Goal: Task Accomplishment & Management: Use online tool/utility

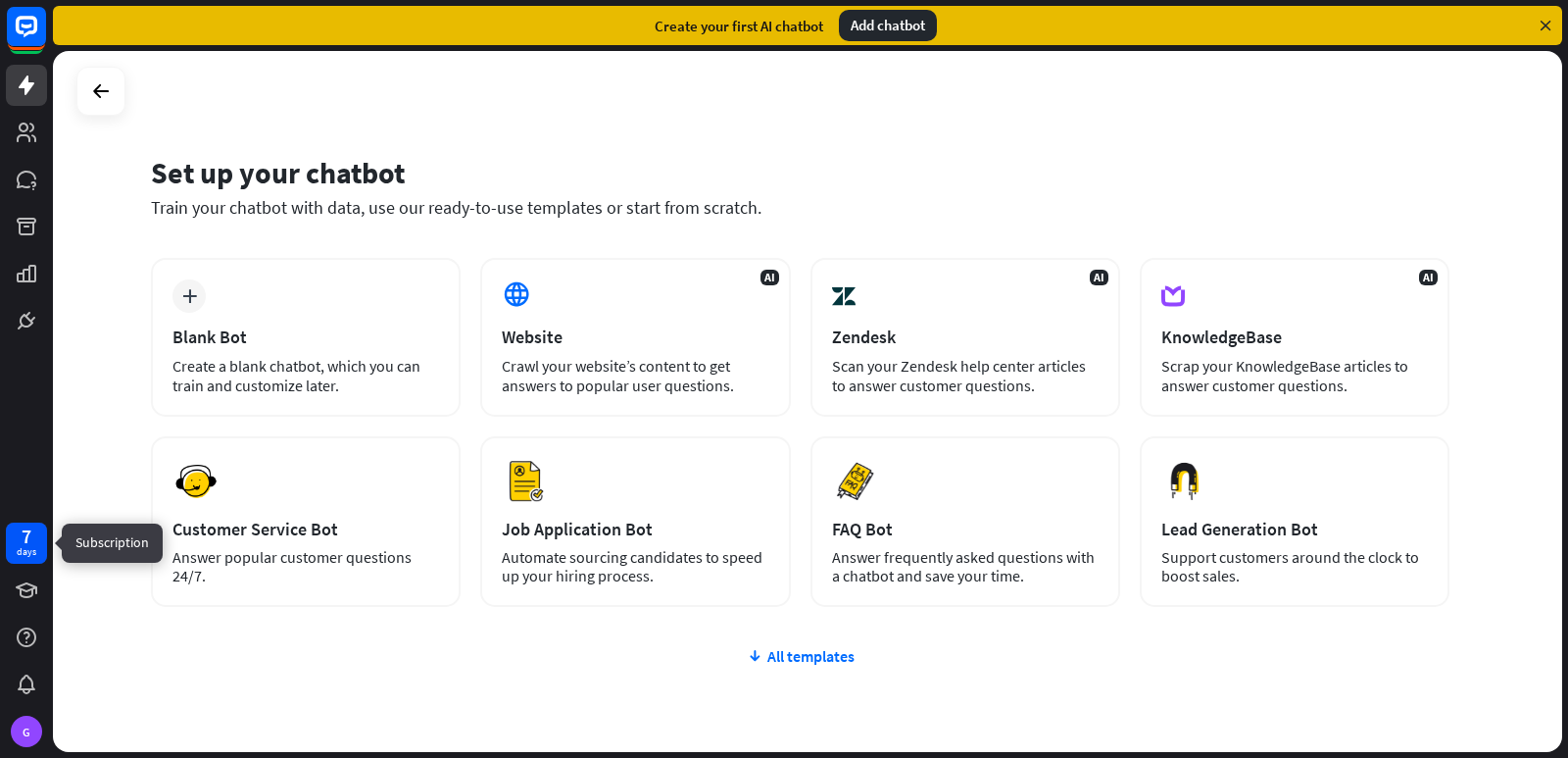
click at [37, 538] on div "7 days" at bounding box center [26, 542] width 41 height 41
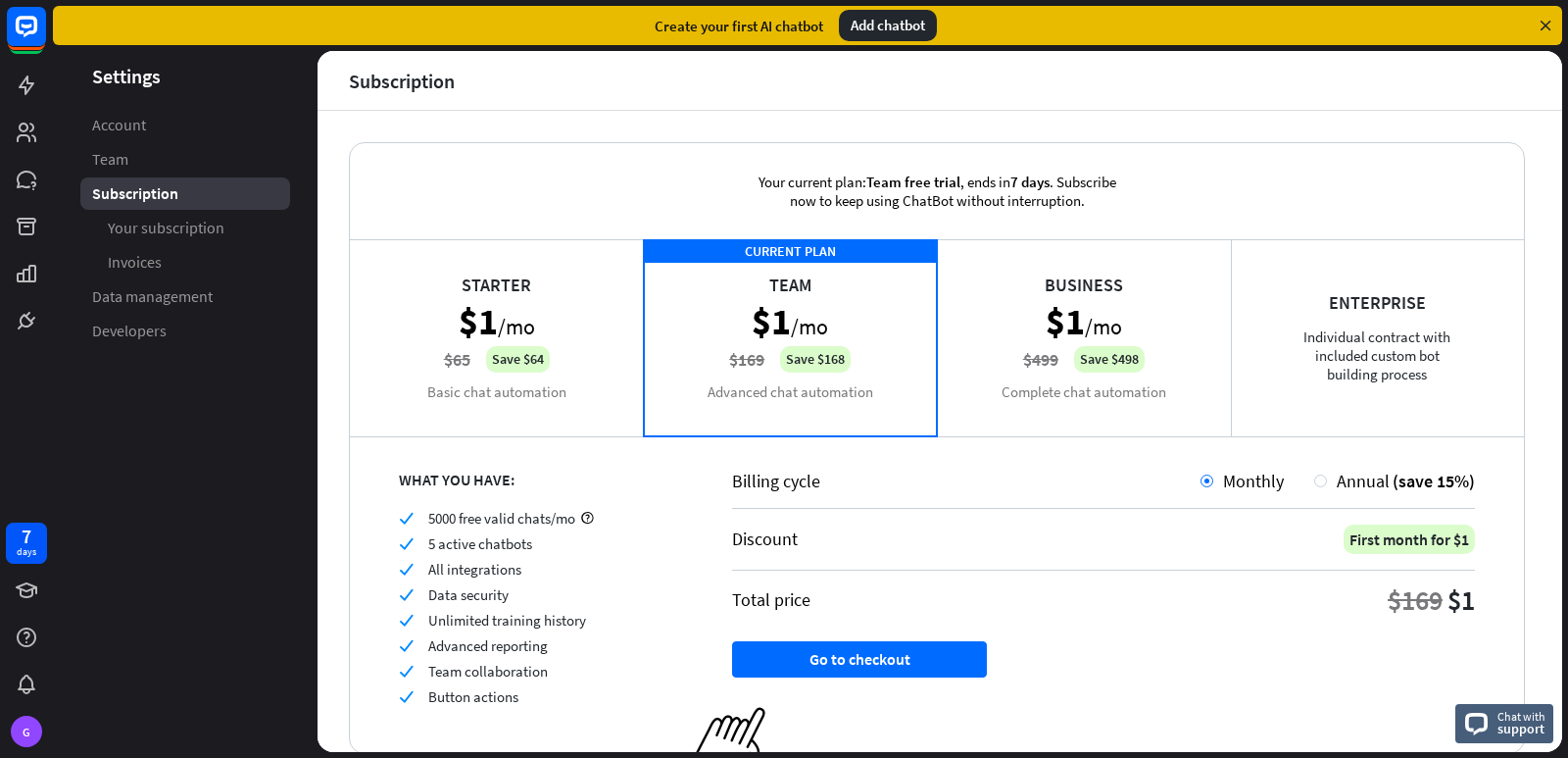
click at [908, 34] on div "Add chatbot" at bounding box center [887, 26] width 98 height 32
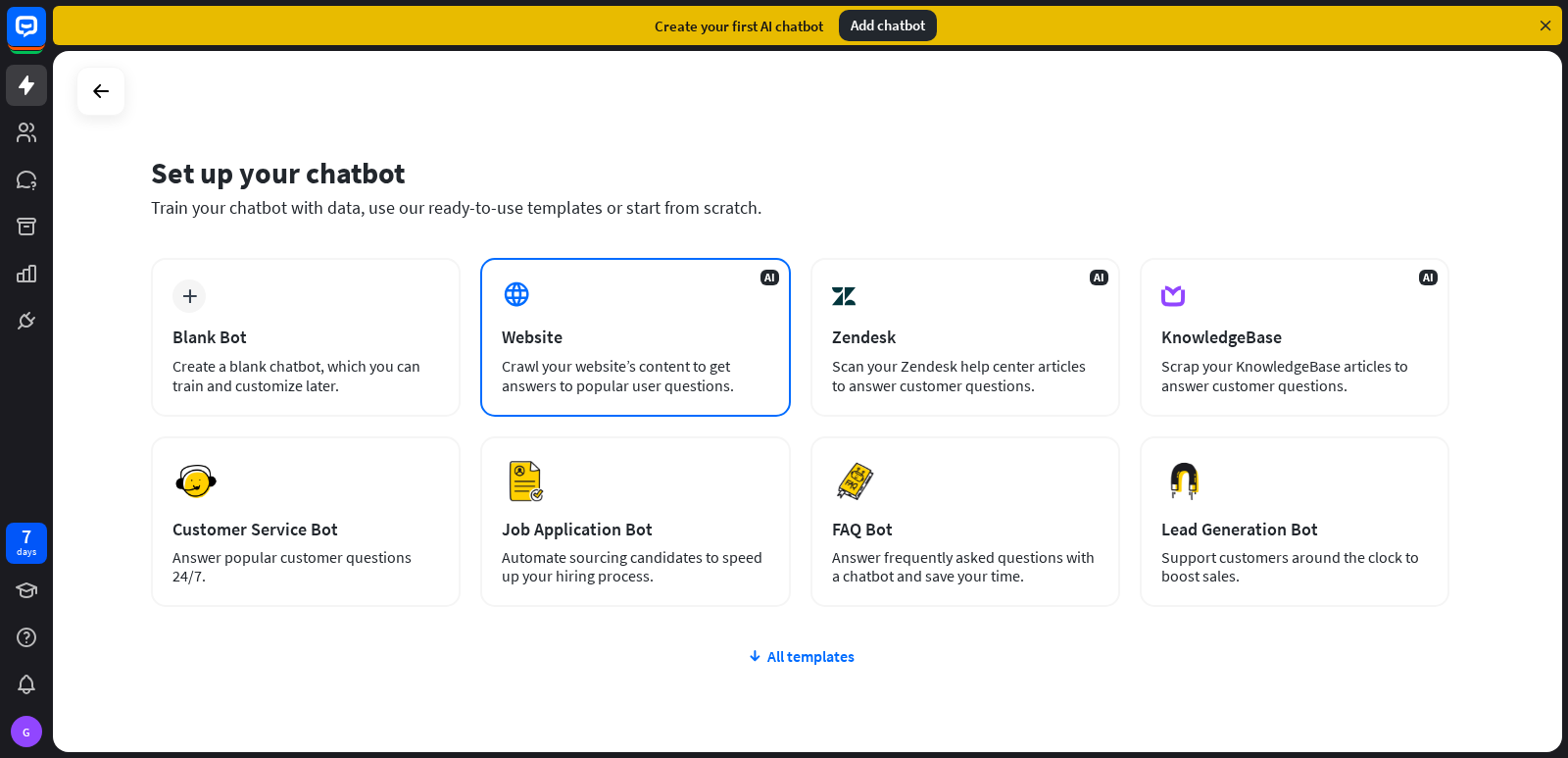
click at [584, 313] on div "AI Website Crawl your website’s content to get answers to popular user question…" at bounding box center [635, 337] width 310 height 159
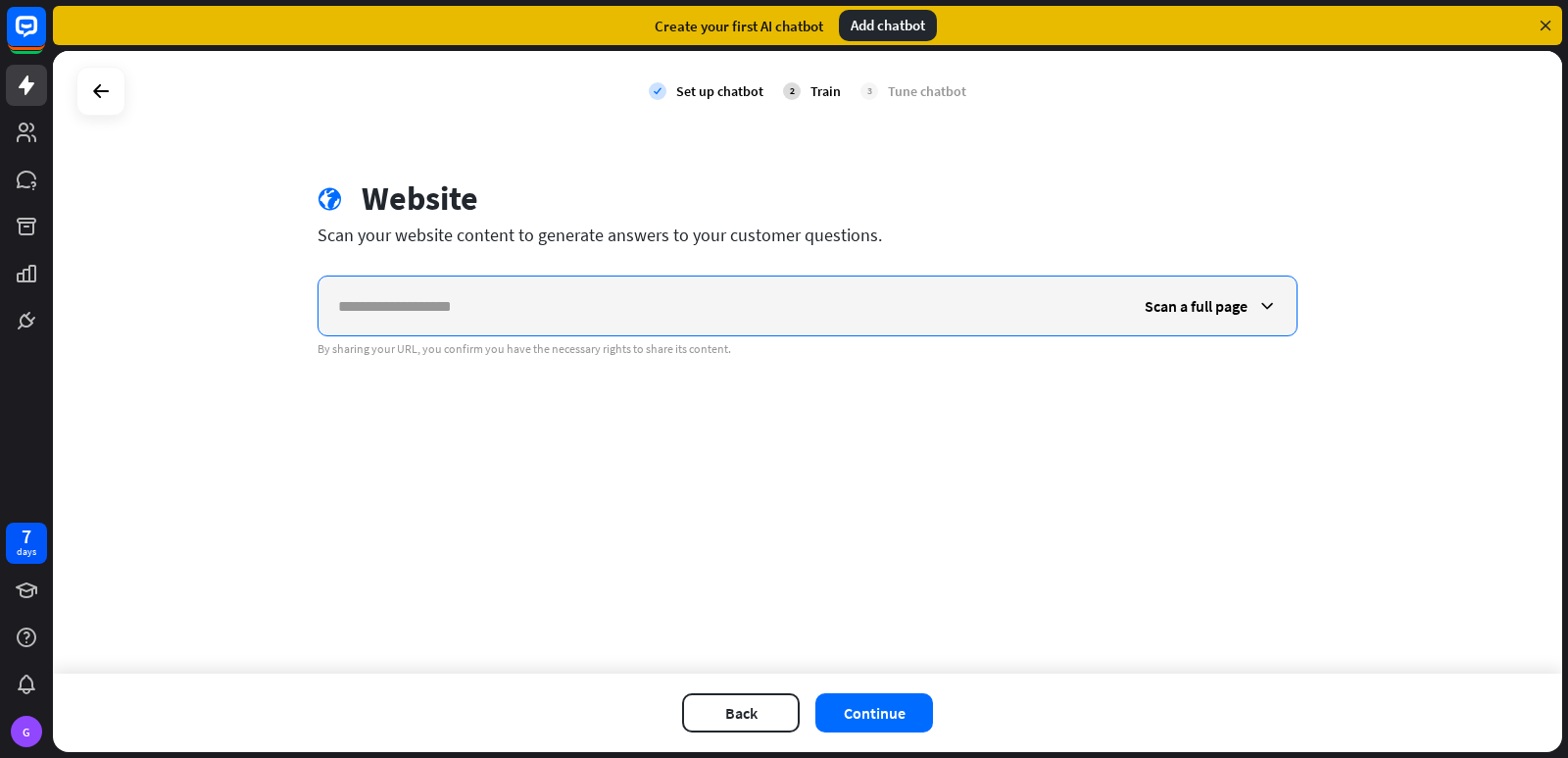
paste input "**********"
type input "**********"
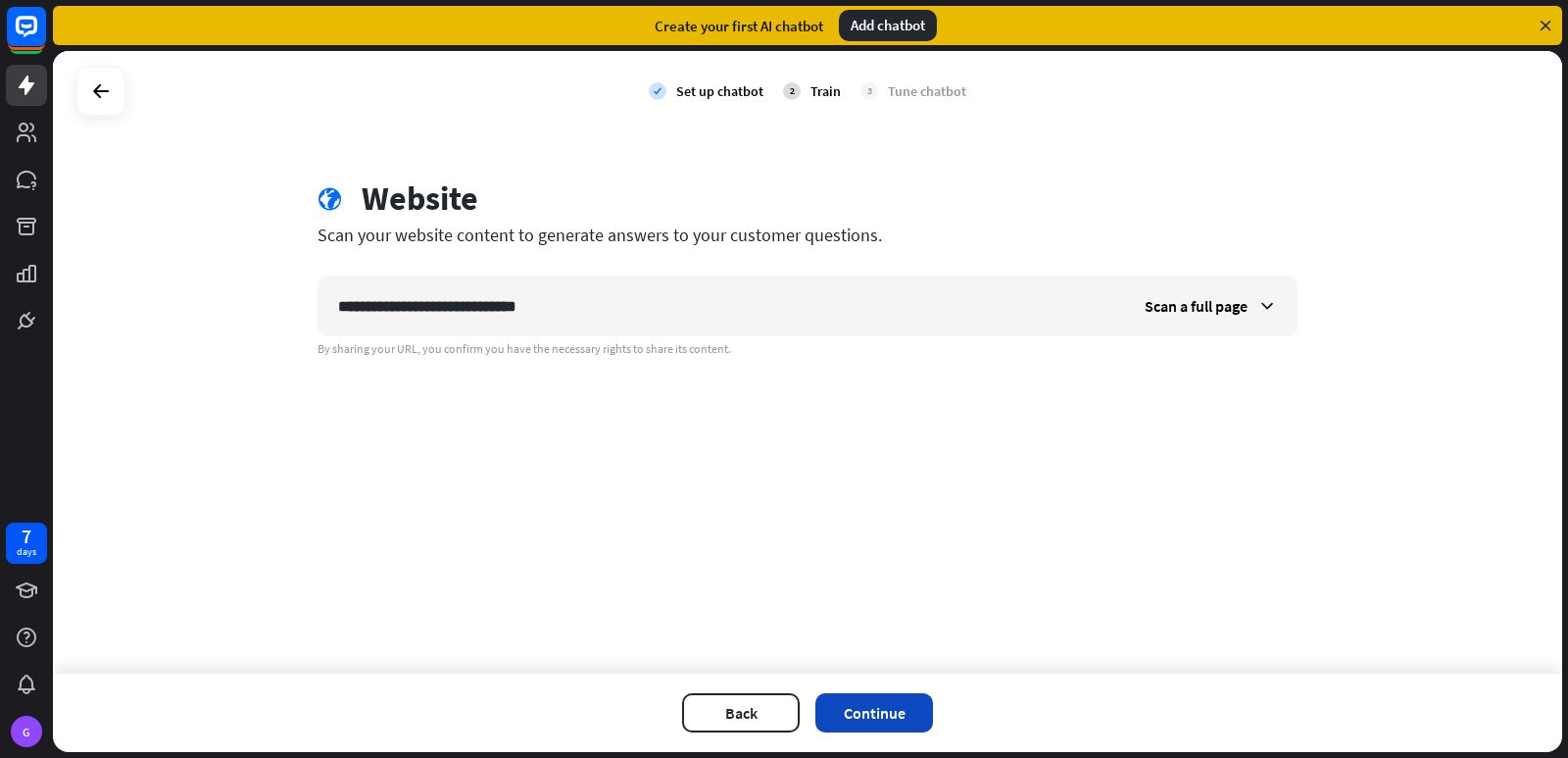
click at [887, 713] on button "Continue" at bounding box center [874, 711] width 117 height 39
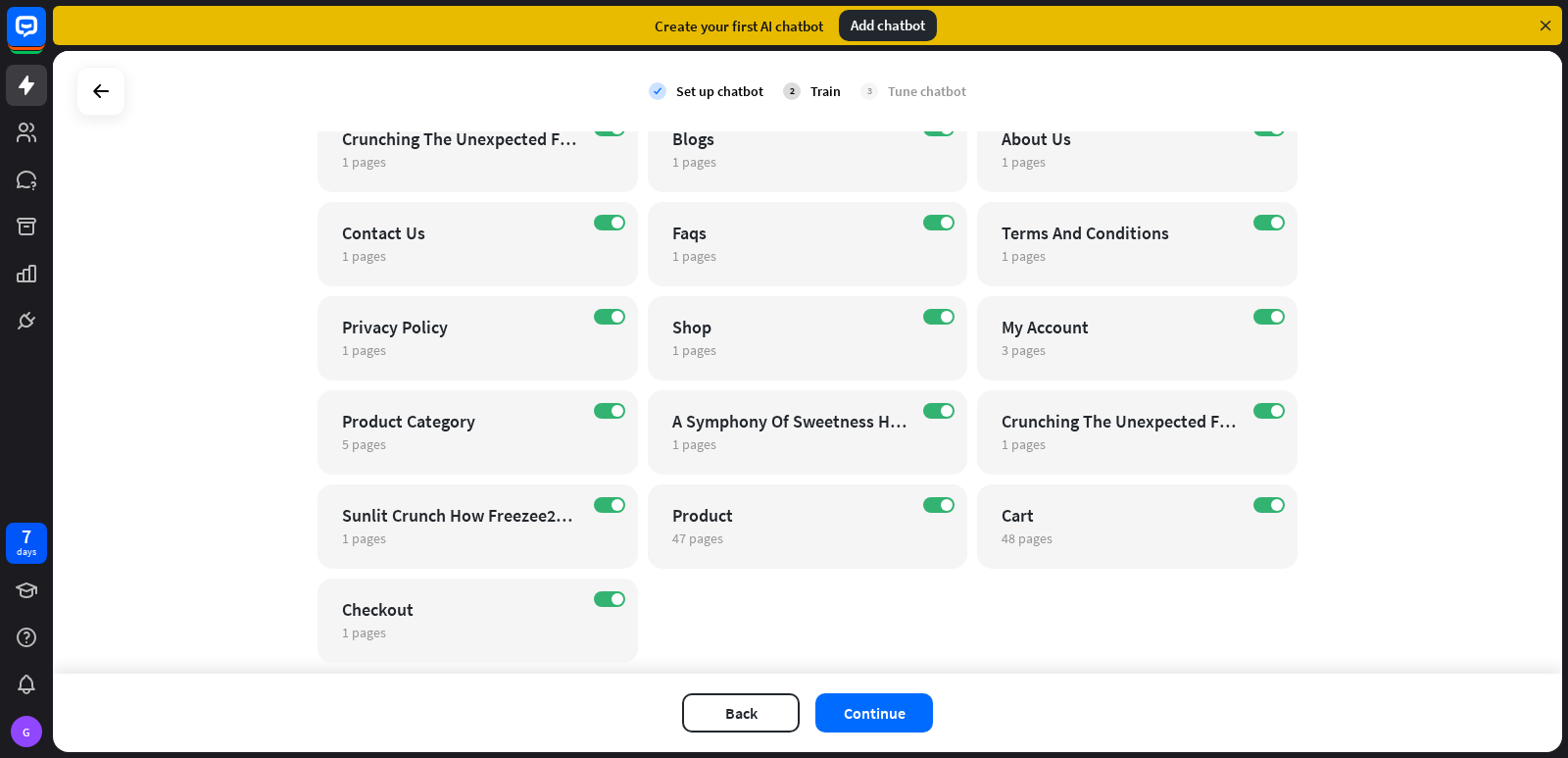
scroll to position [346, 0]
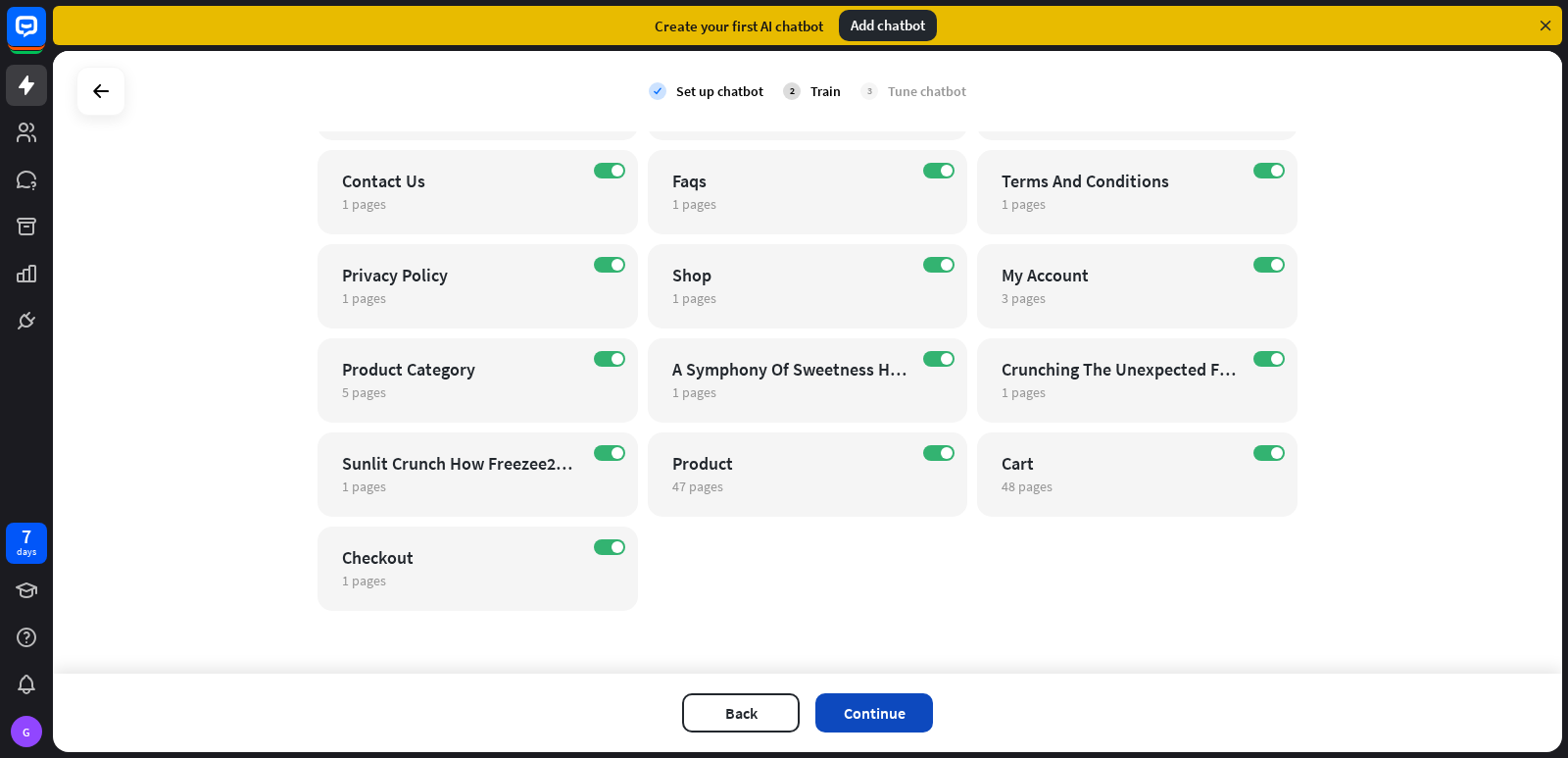
click at [877, 728] on button "Continue" at bounding box center [874, 711] width 117 height 39
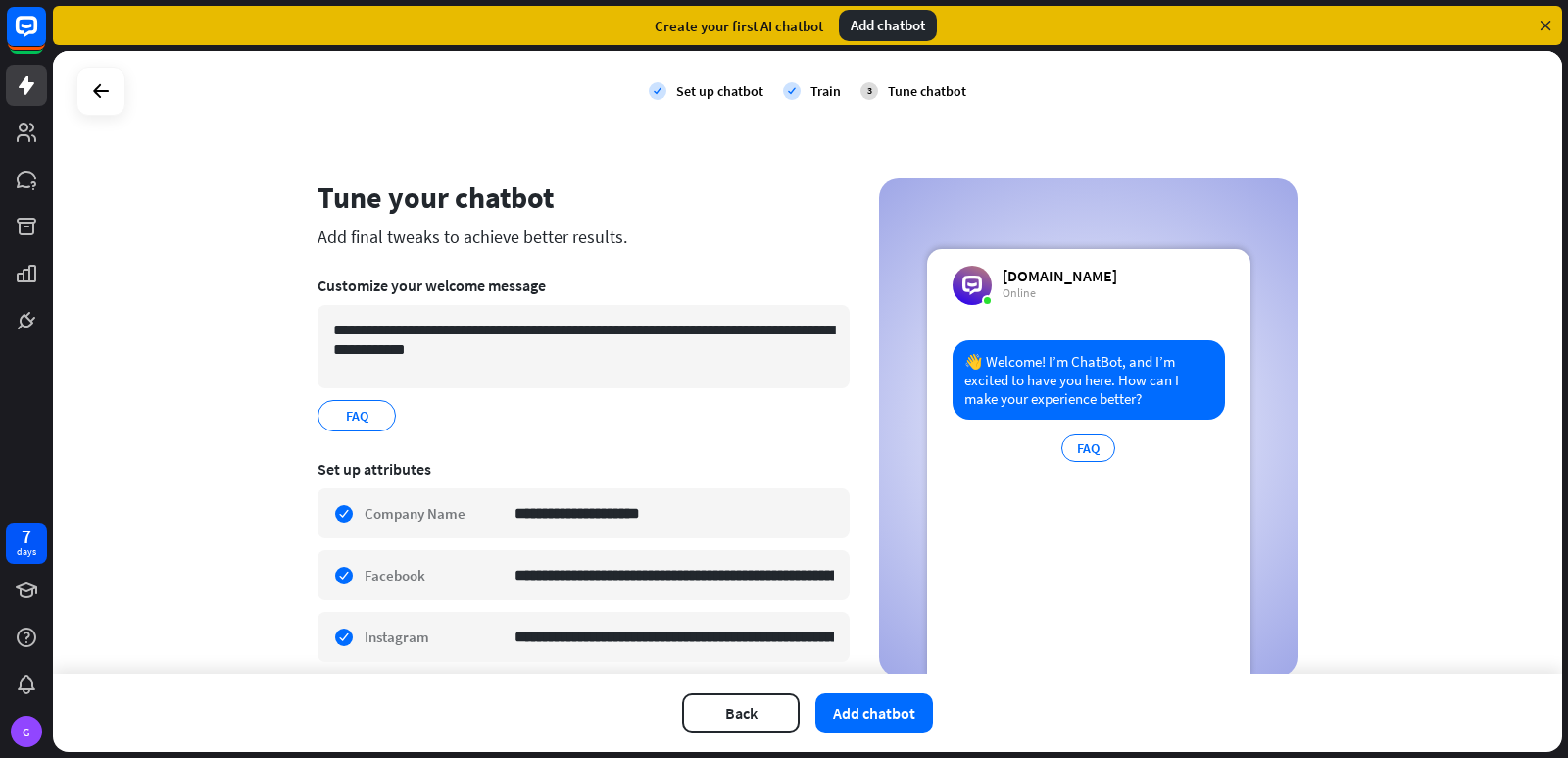
scroll to position [261, 0]
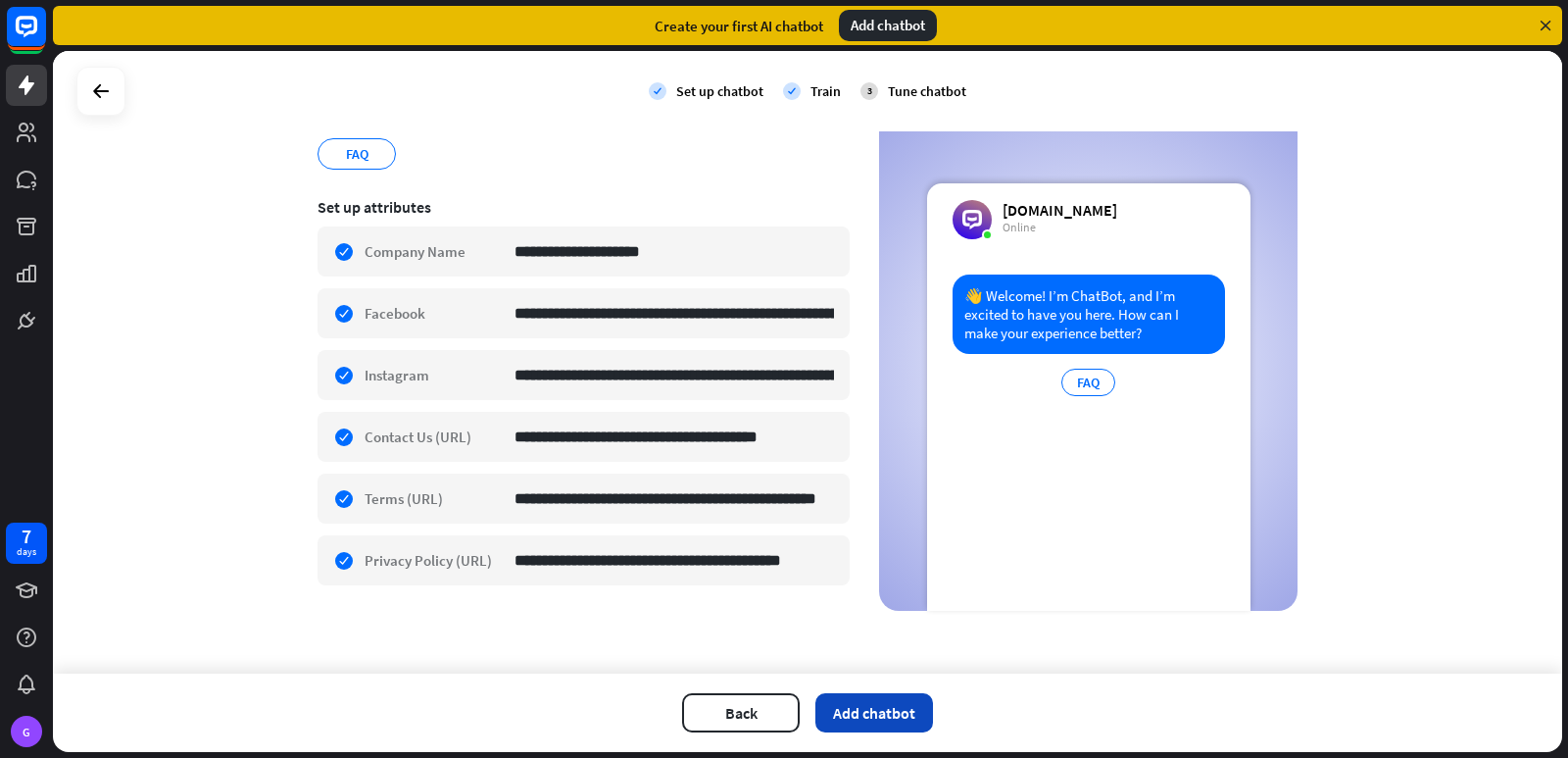
click at [879, 709] on button "Add chatbot" at bounding box center [874, 711] width 117 height 39
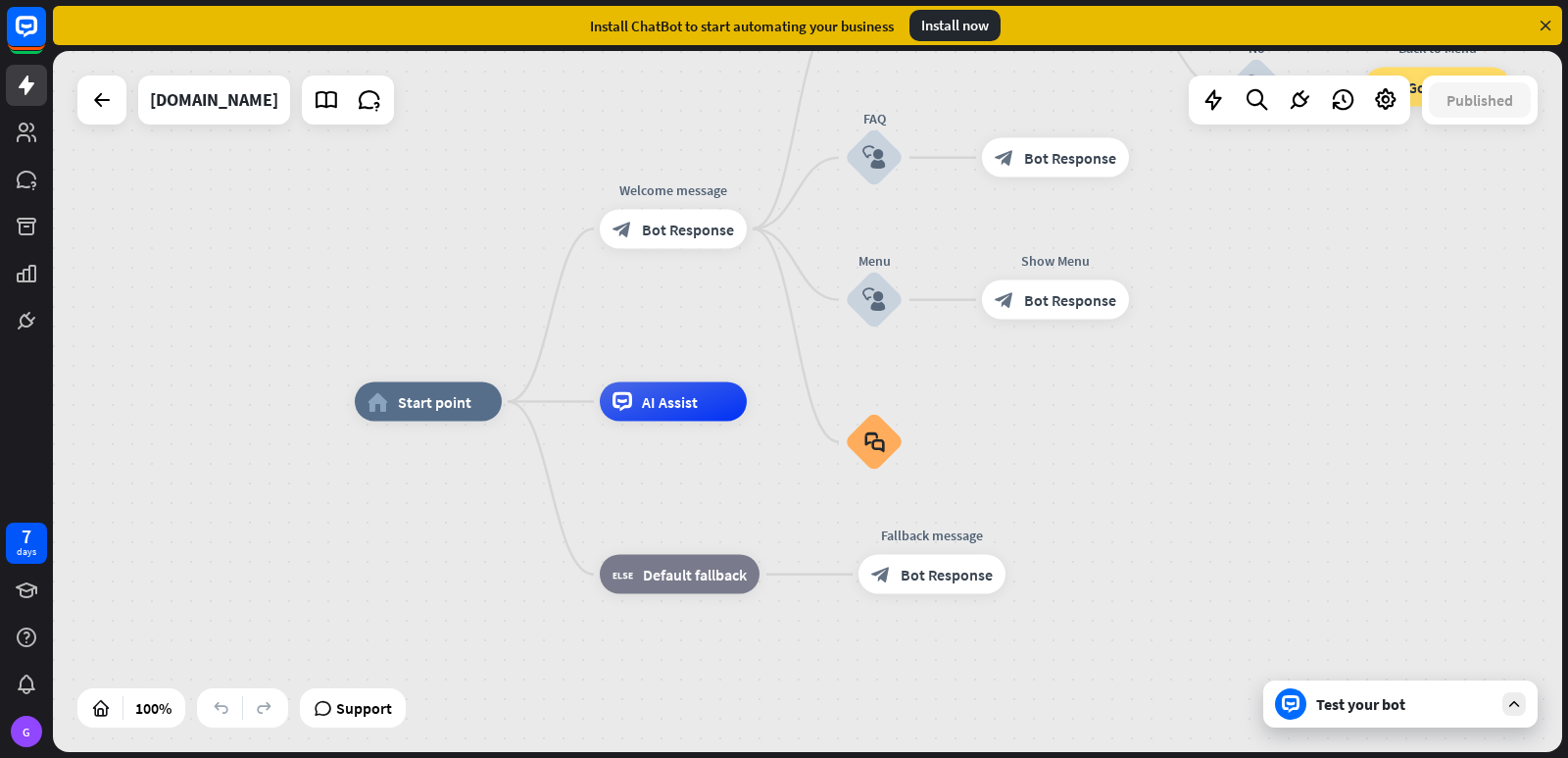
click at [1367, 711] on div "Test your bot" at bounding box center [1405, 703] width 177 height 20
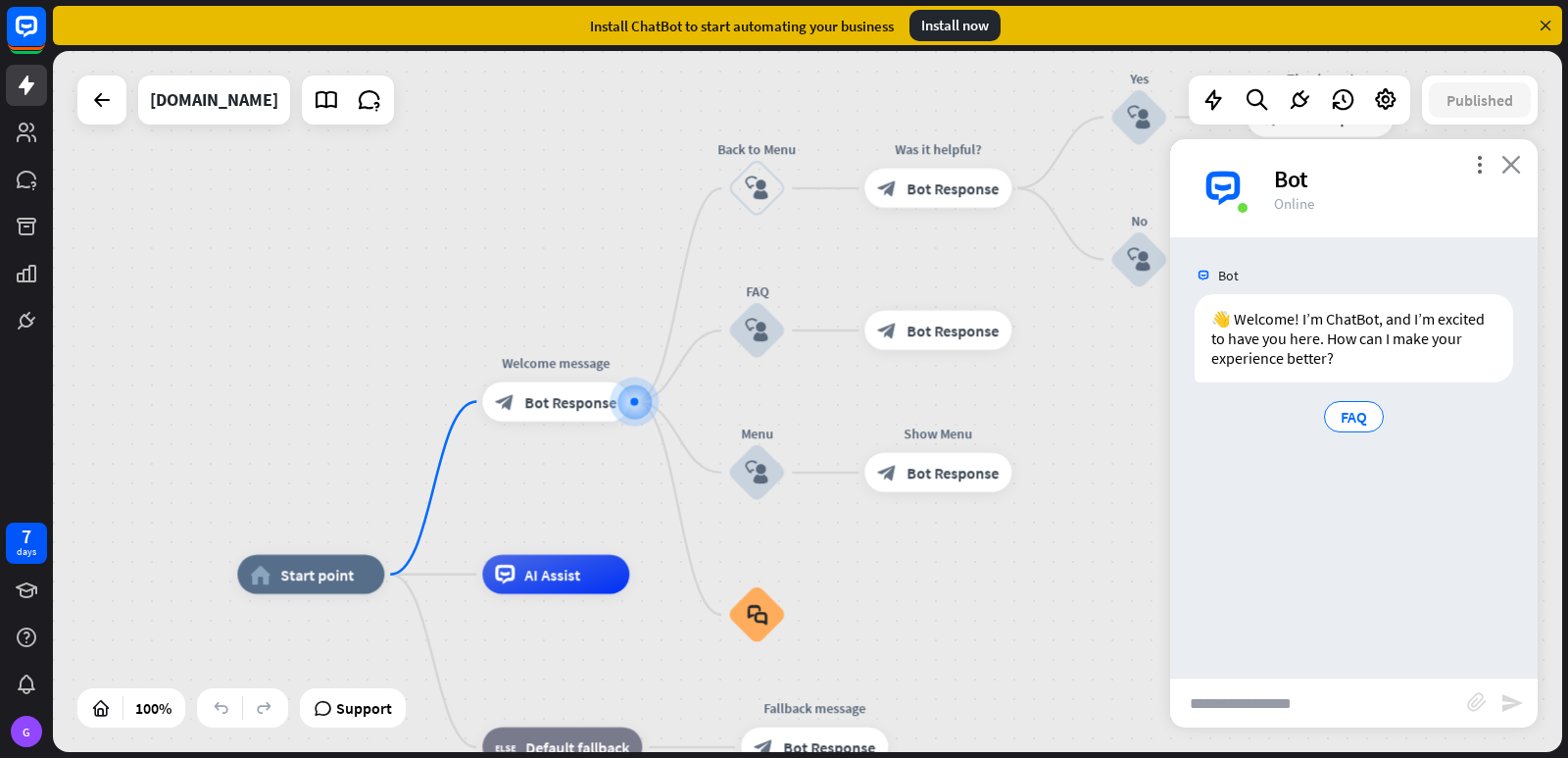
click at [1515, 163] on icon "close" at bounding box center [1511, 164] width 20 height 19
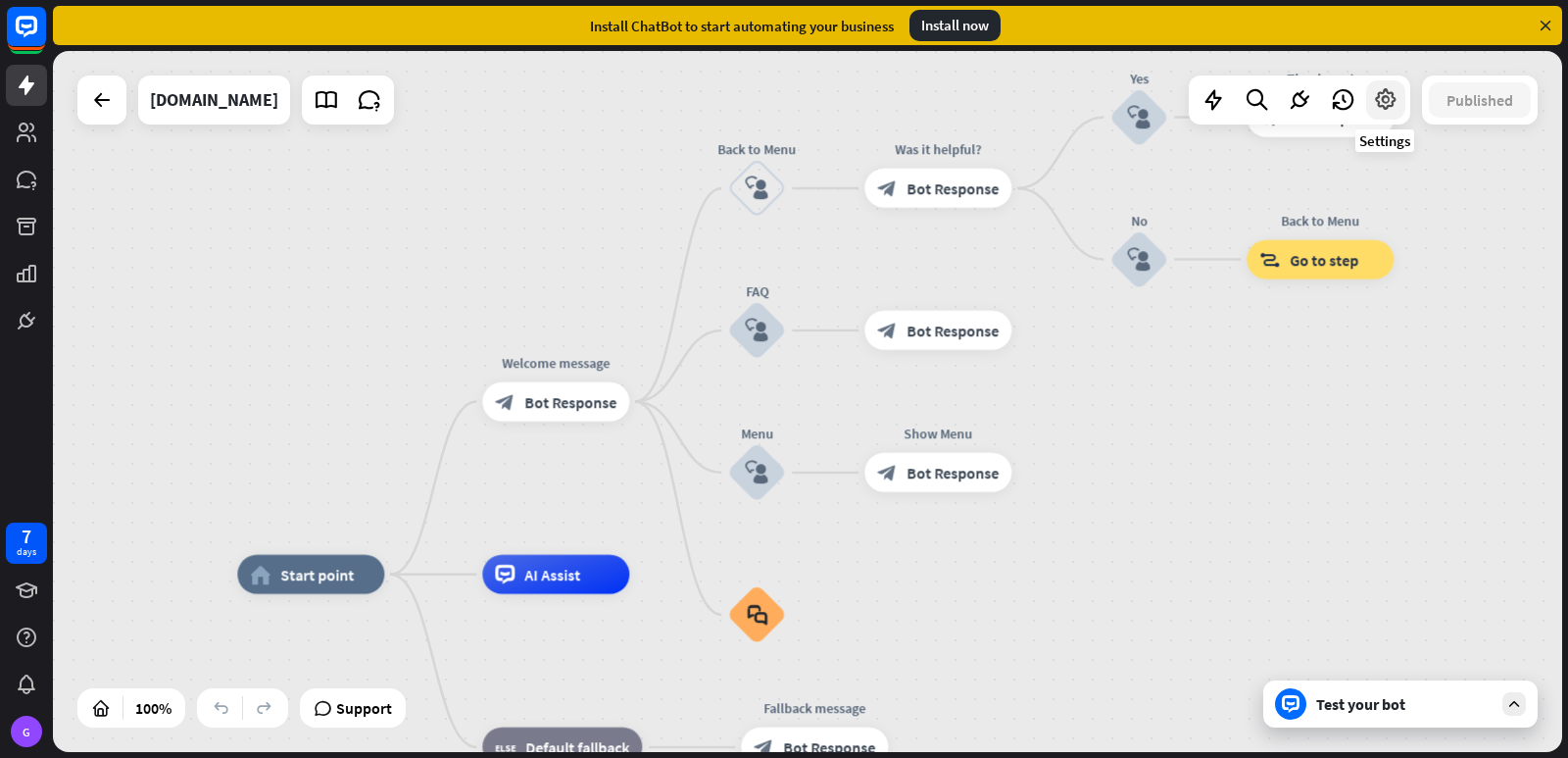
click at [1394, 116] on div at bounding box center [1385, 99] width 39 height 39
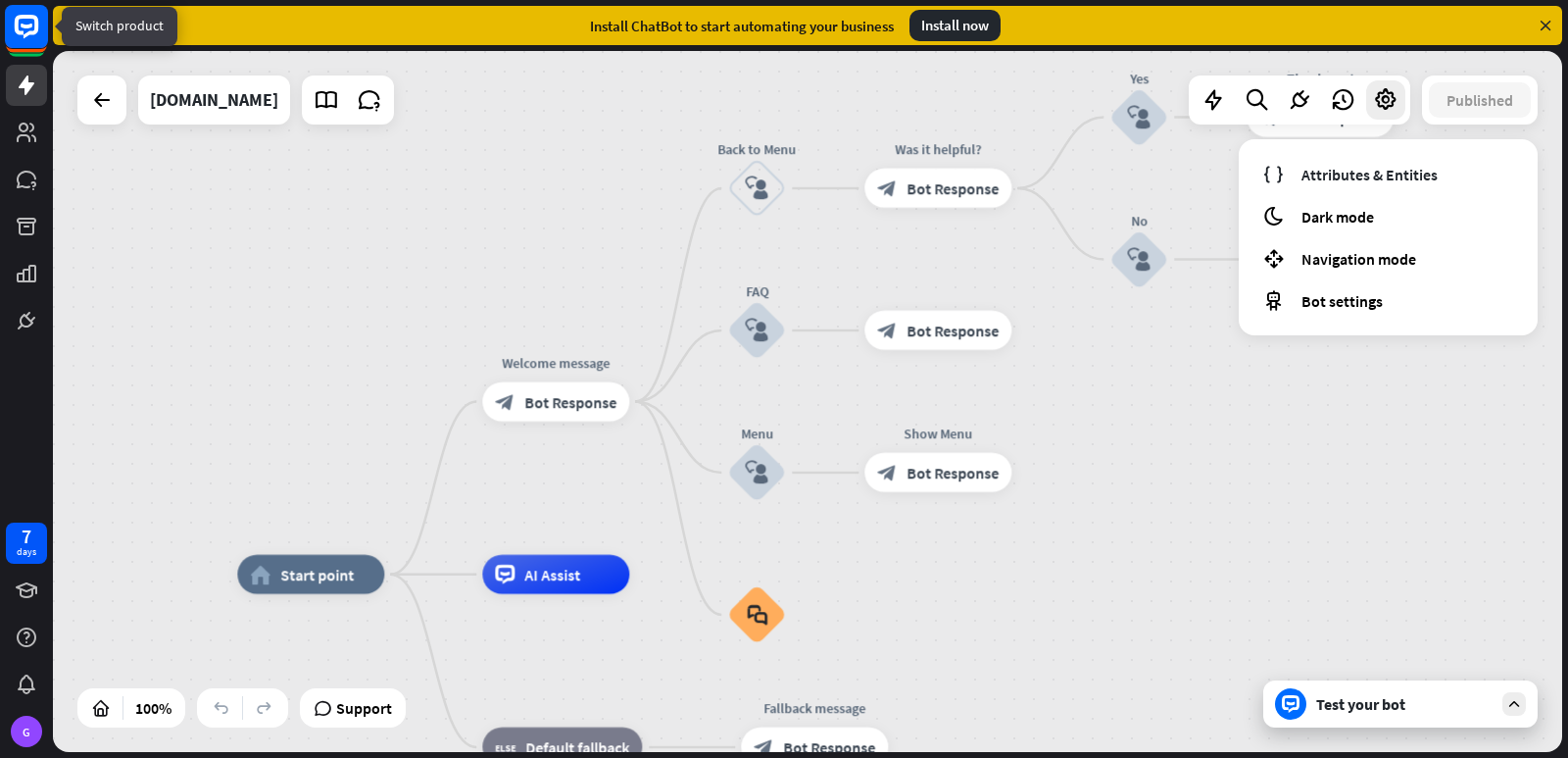
click at [36, 47] on rect at bounding box center [26, 26] width 43 height 43
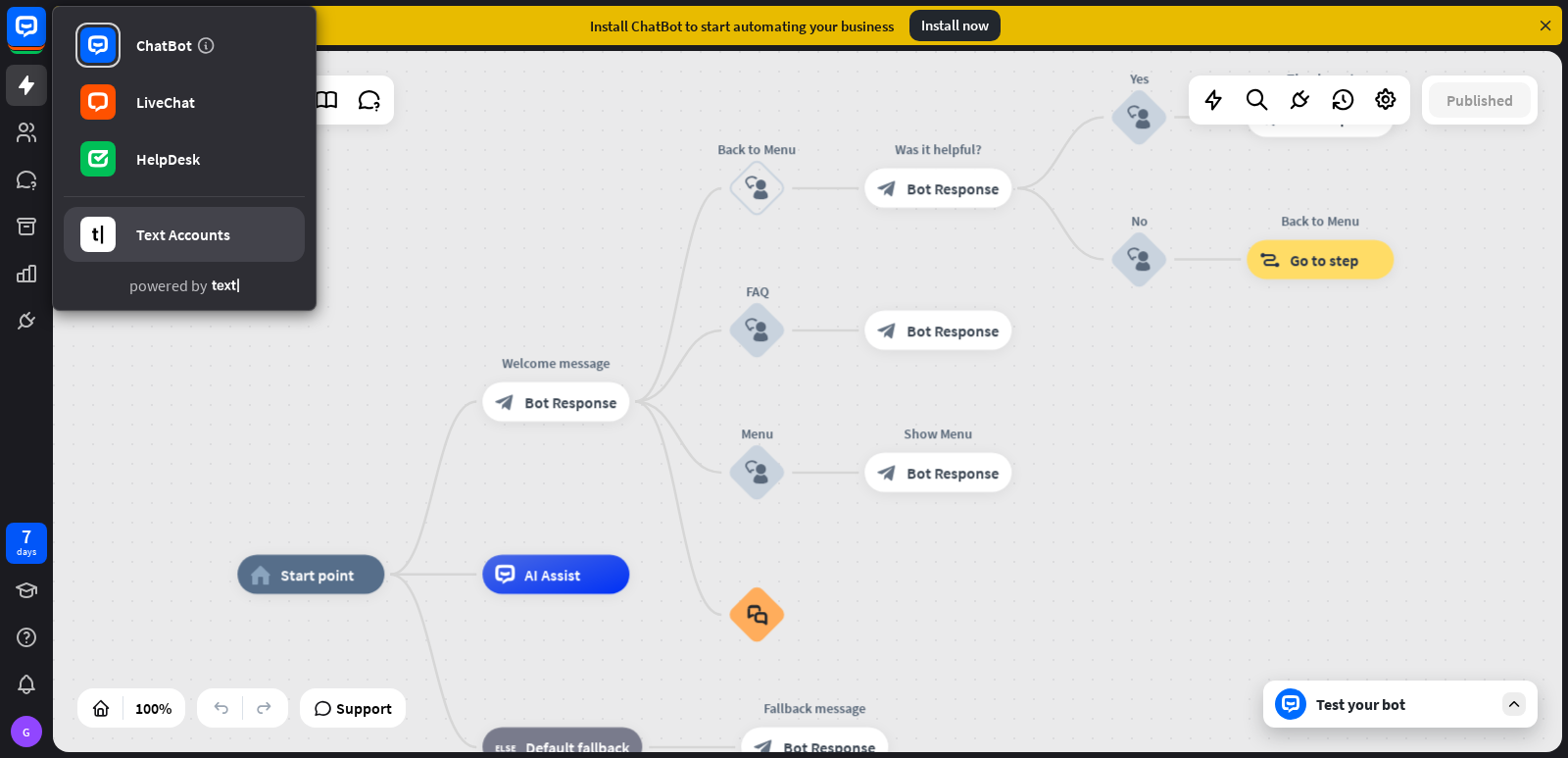
click at [176, 237] on div "Text Accounts" at bounding box center [183, 234] width 94 height 20
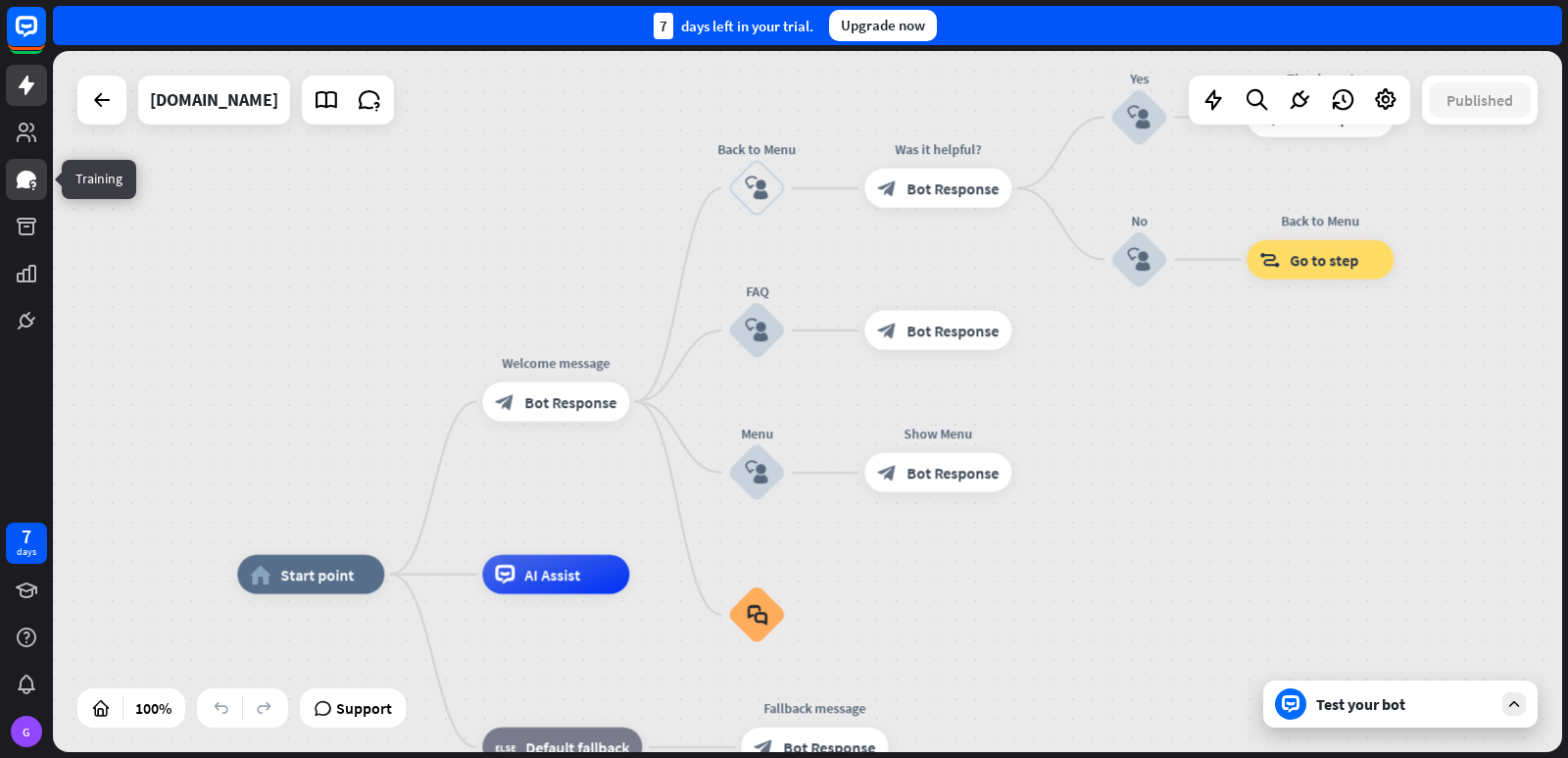
click at [28, 181] on icon at bounding box center [27, 180] width 20 height 18
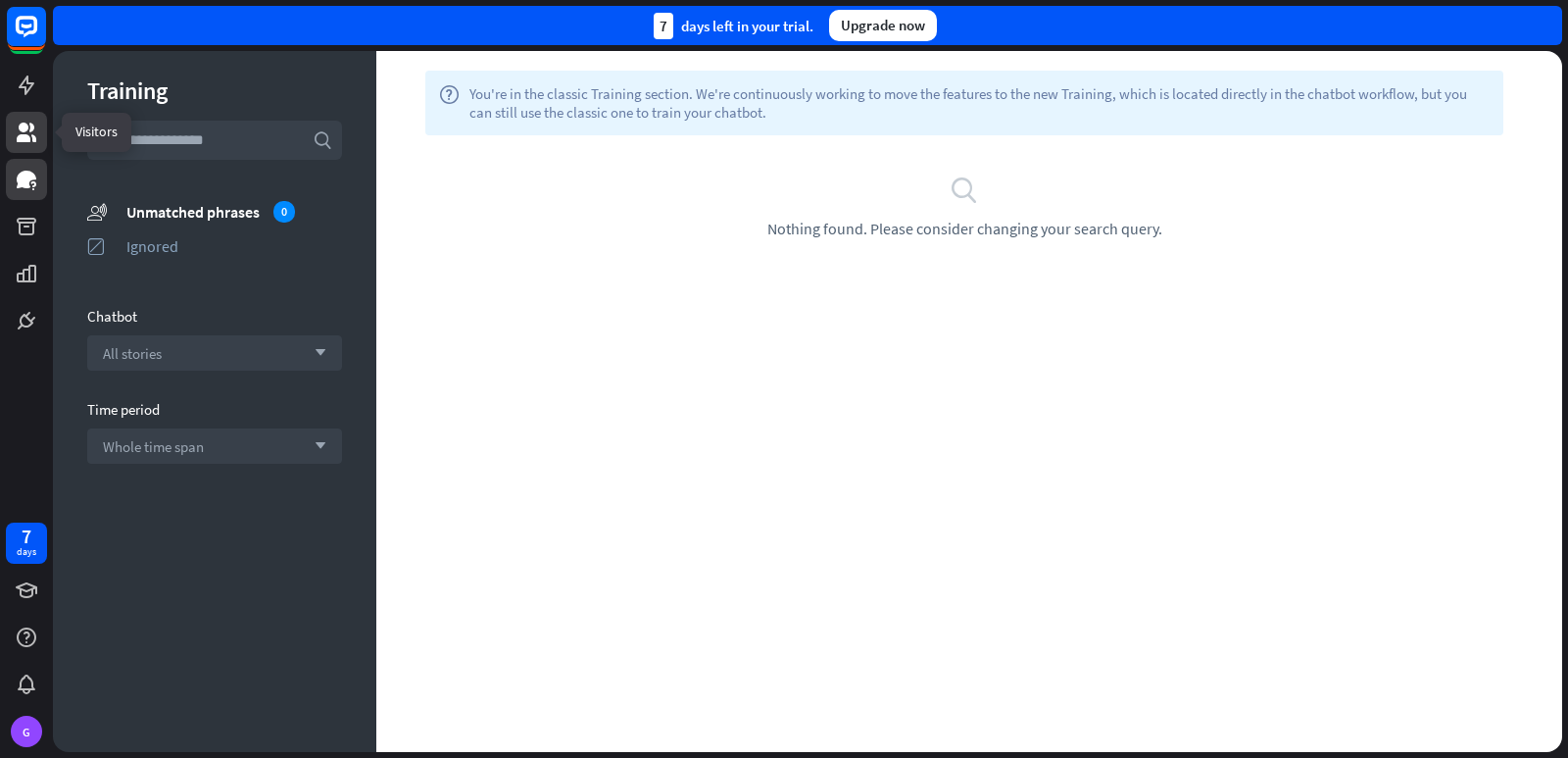
click at [35, 144] on link at bounding box center [26, 131] width 41 height 41
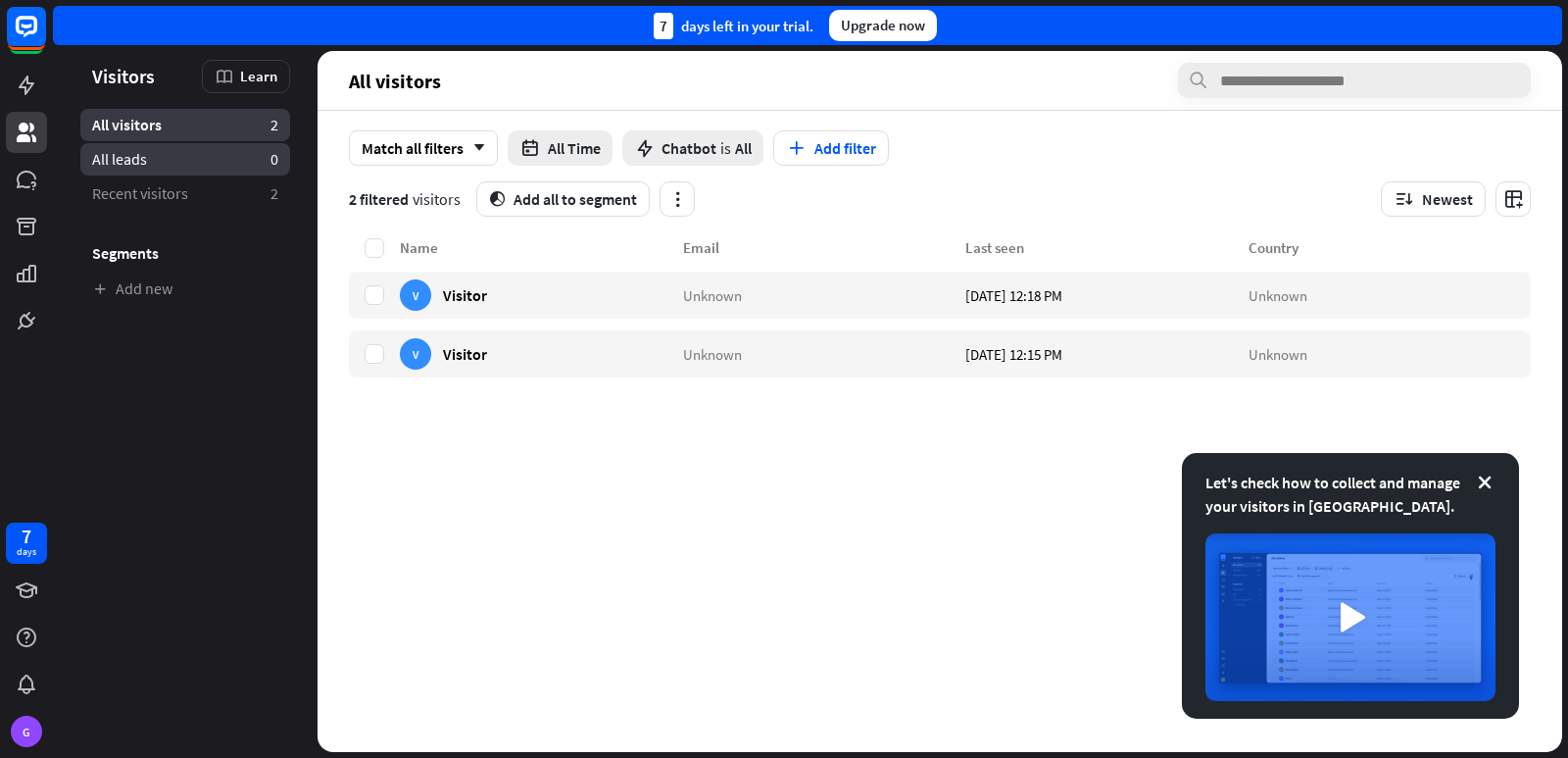
click at [142, 161] on span "All leads" at bounding box center [119, 159] width 55 height 21
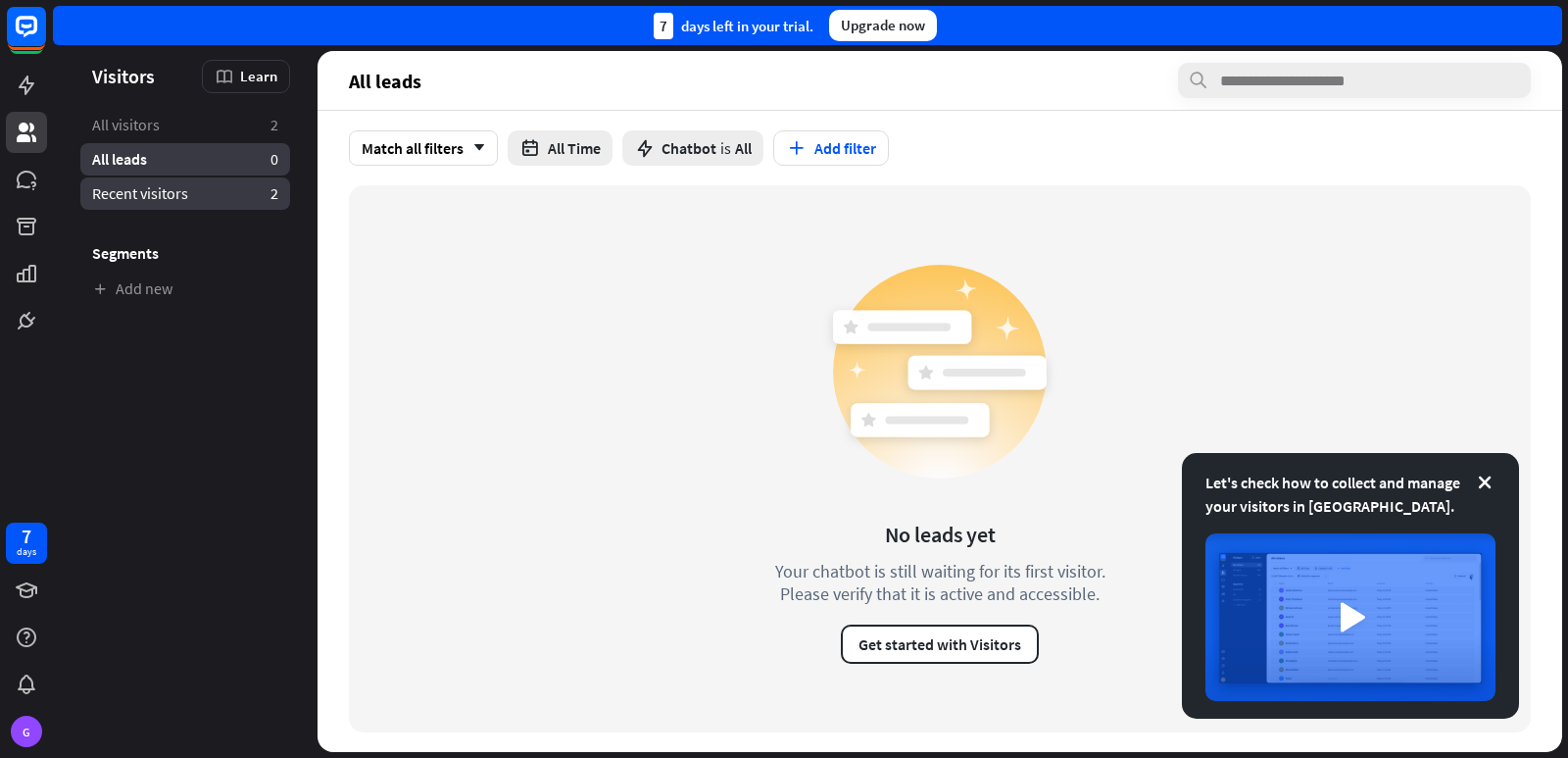
click at [157, 204] on link "Recent visitors 2" at bounding box center [185, 194] width 210 height 33
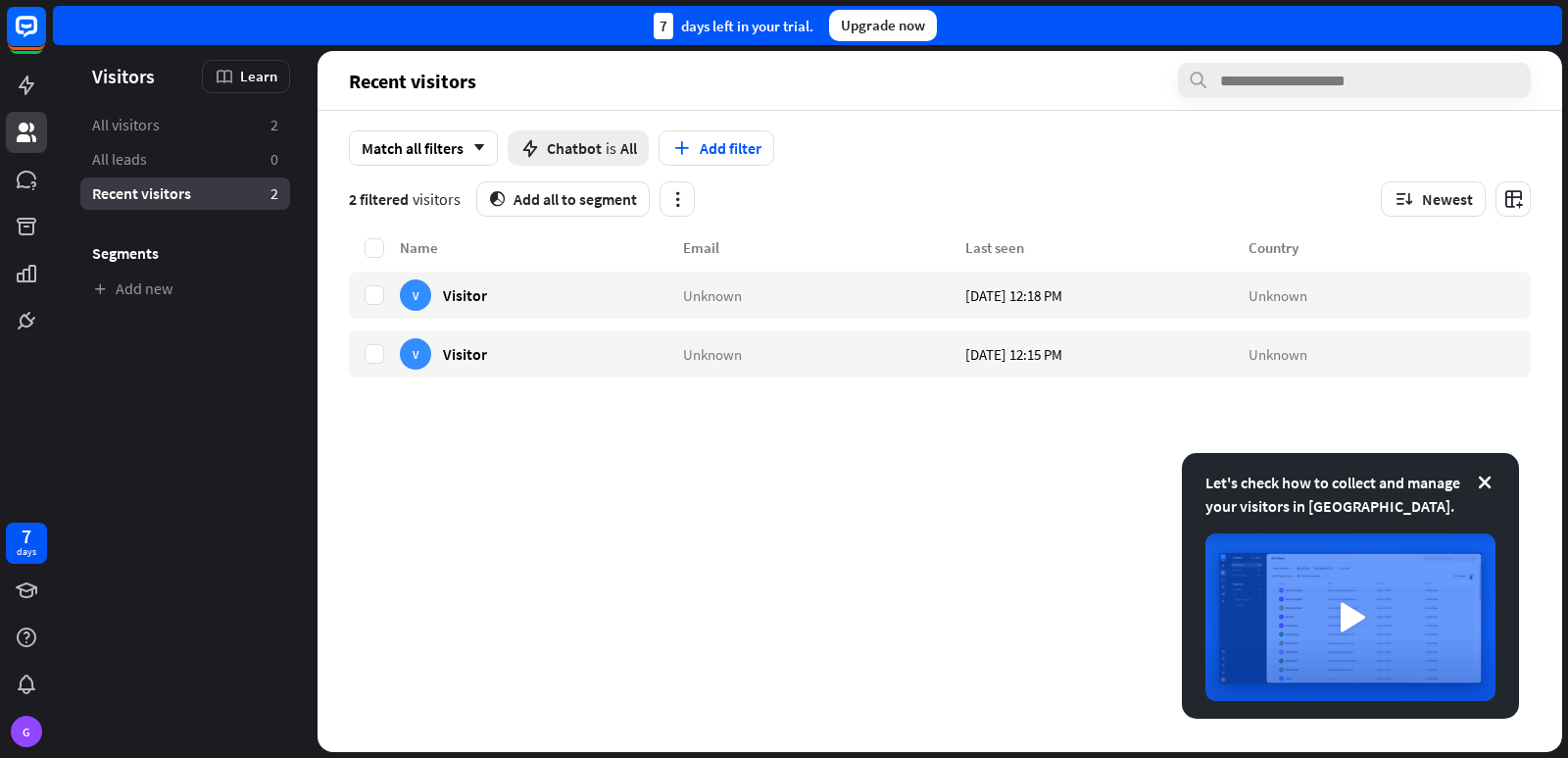
click at [151, 82] on span "Visitors" at bounding box center [123, 76] width 63 height 23
click at [40, 94] on link at bounding box center [26, 84] width 41 height 41
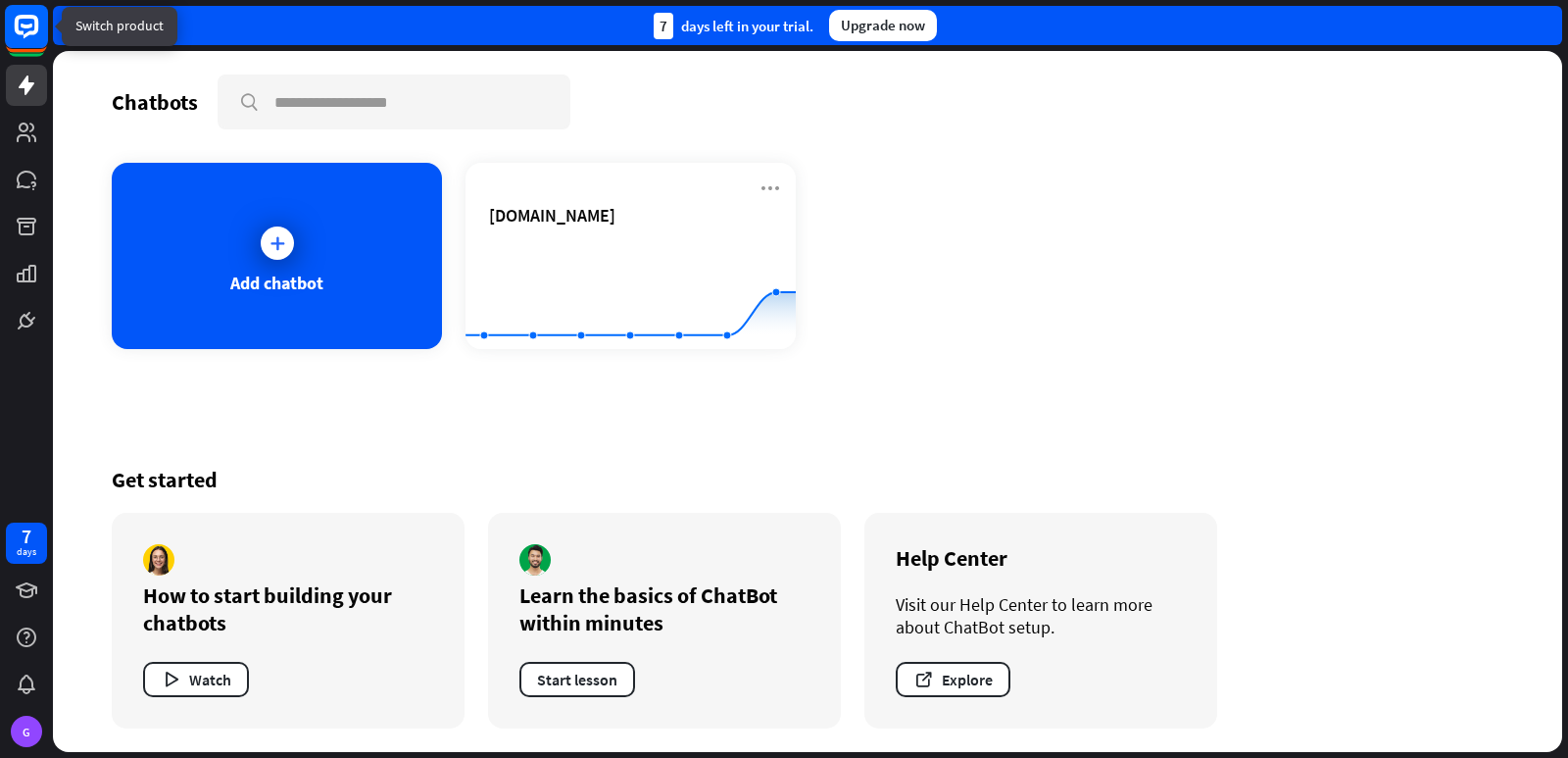
click at [41, 41] on rect at bounding box center [26, 26] width 43 height 43
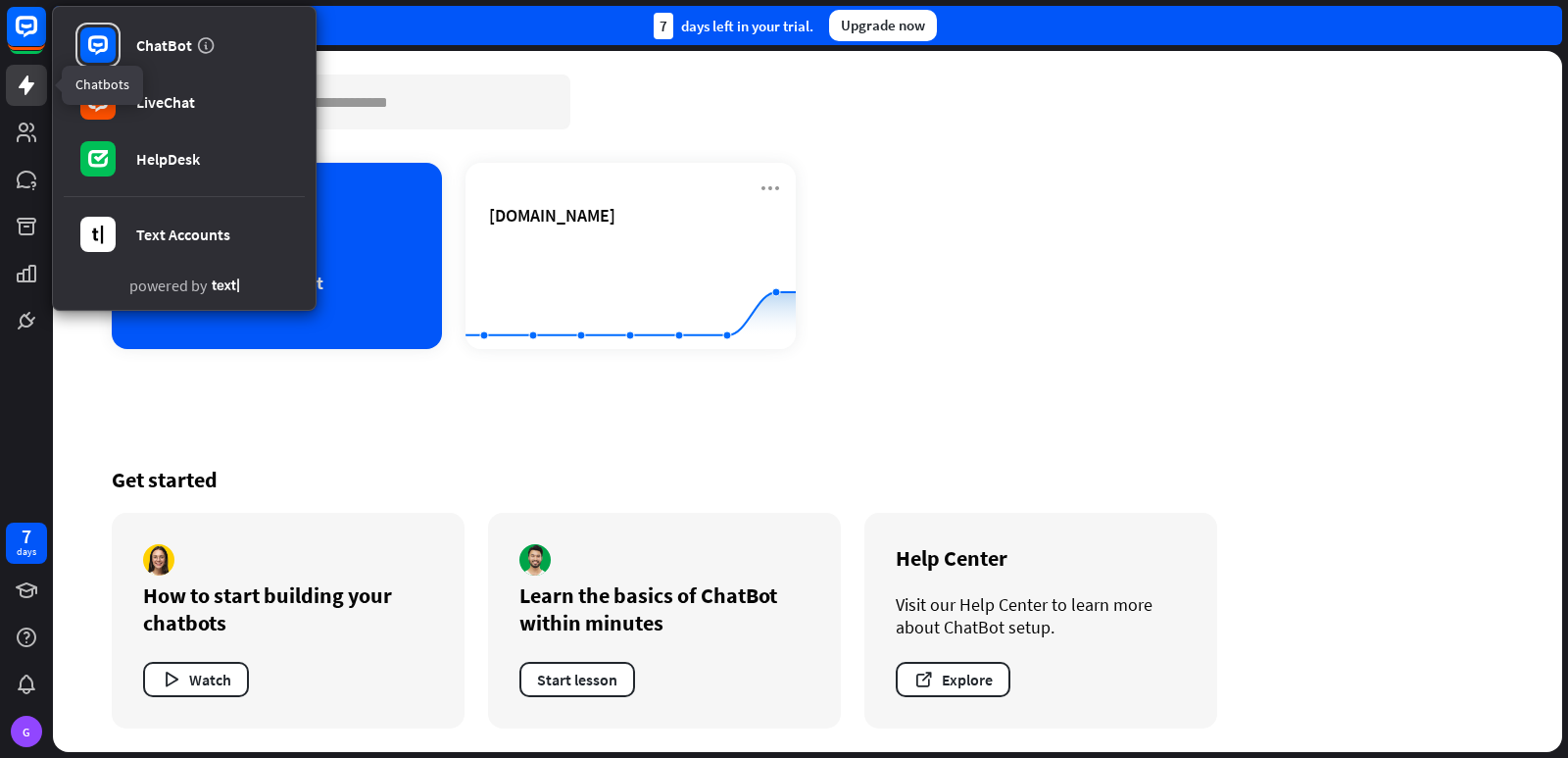
click at [37, 94] on icon at bounding box center [27, 85] width 24 height 24
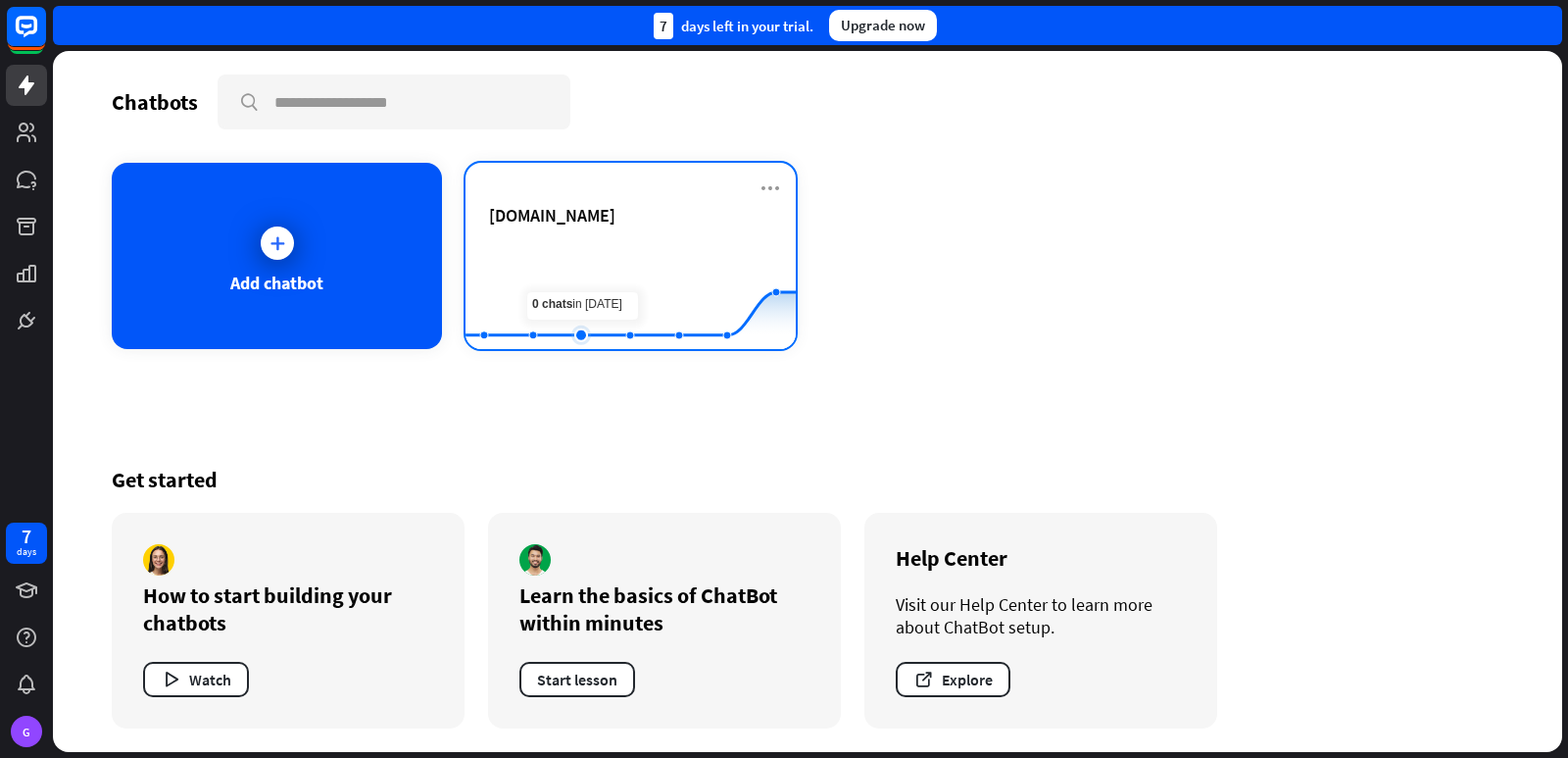
click at [589, 263] on rect at bounding box center [631, 300] width 330 height 122
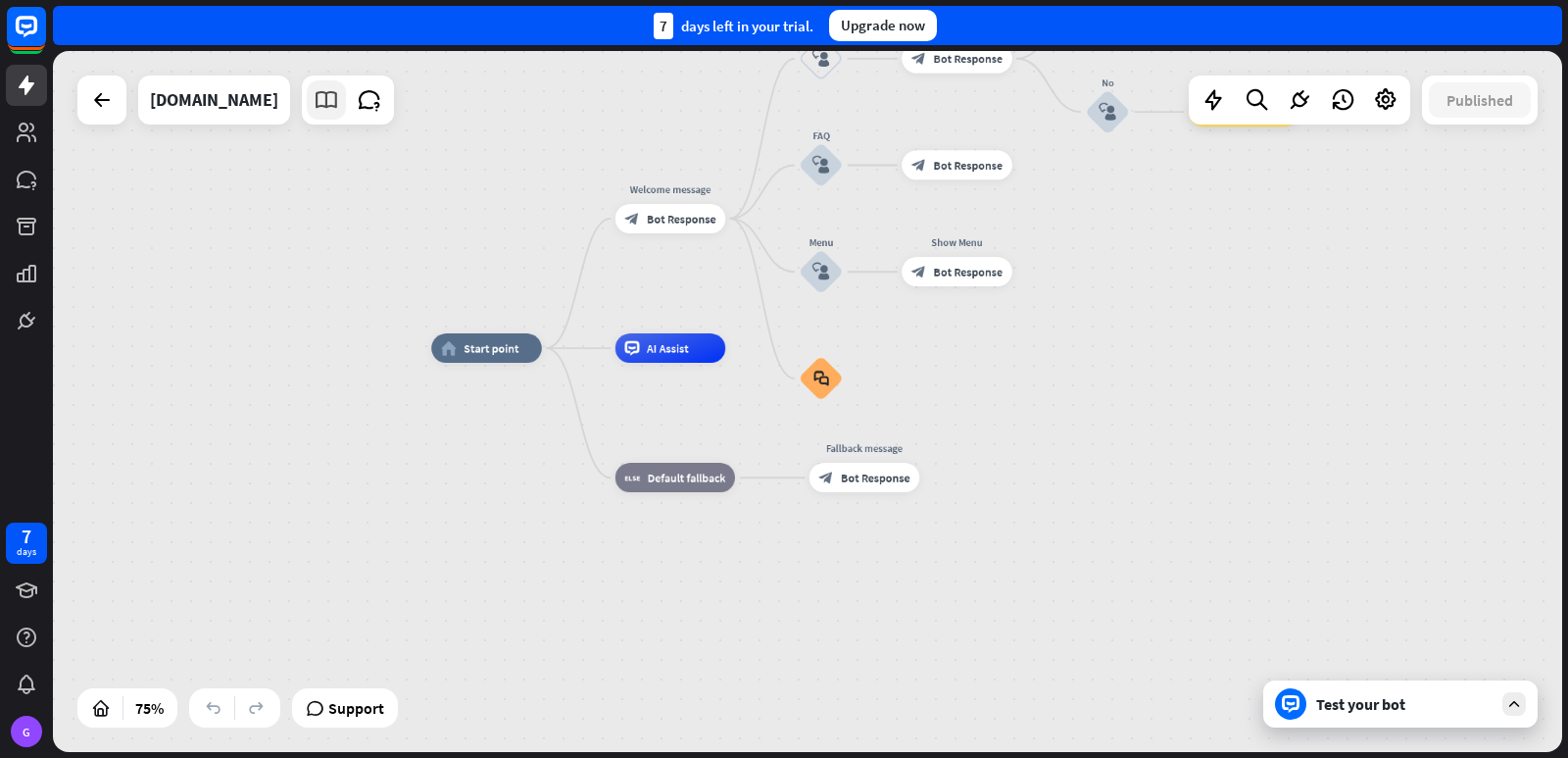
click at [339, 109] on icon at bounding box center [327, 100] width 26 height 26
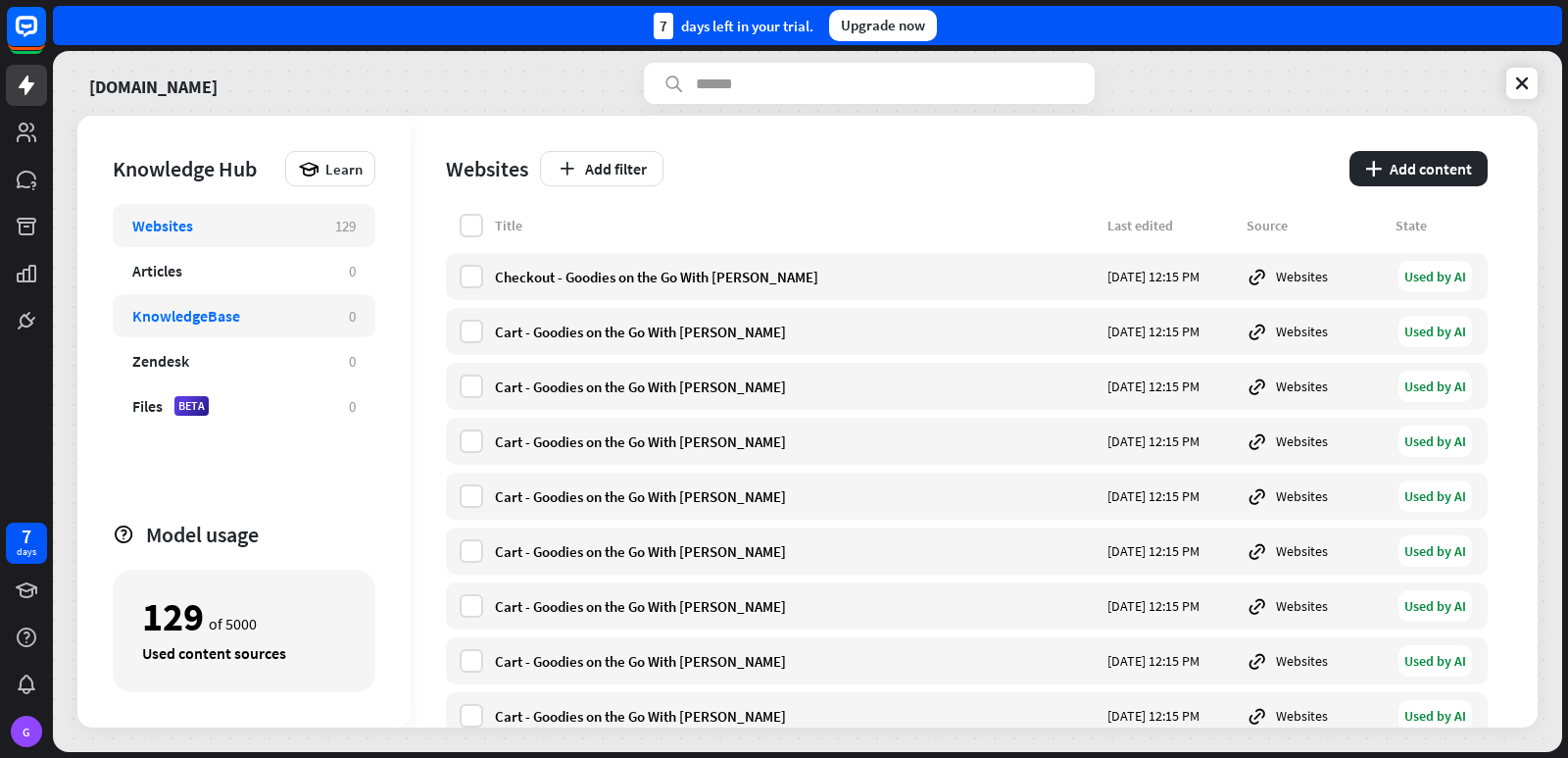
click at [189, 318] on div "KnowledgeBase" at bounding box center [186, 316] width 108 height 20
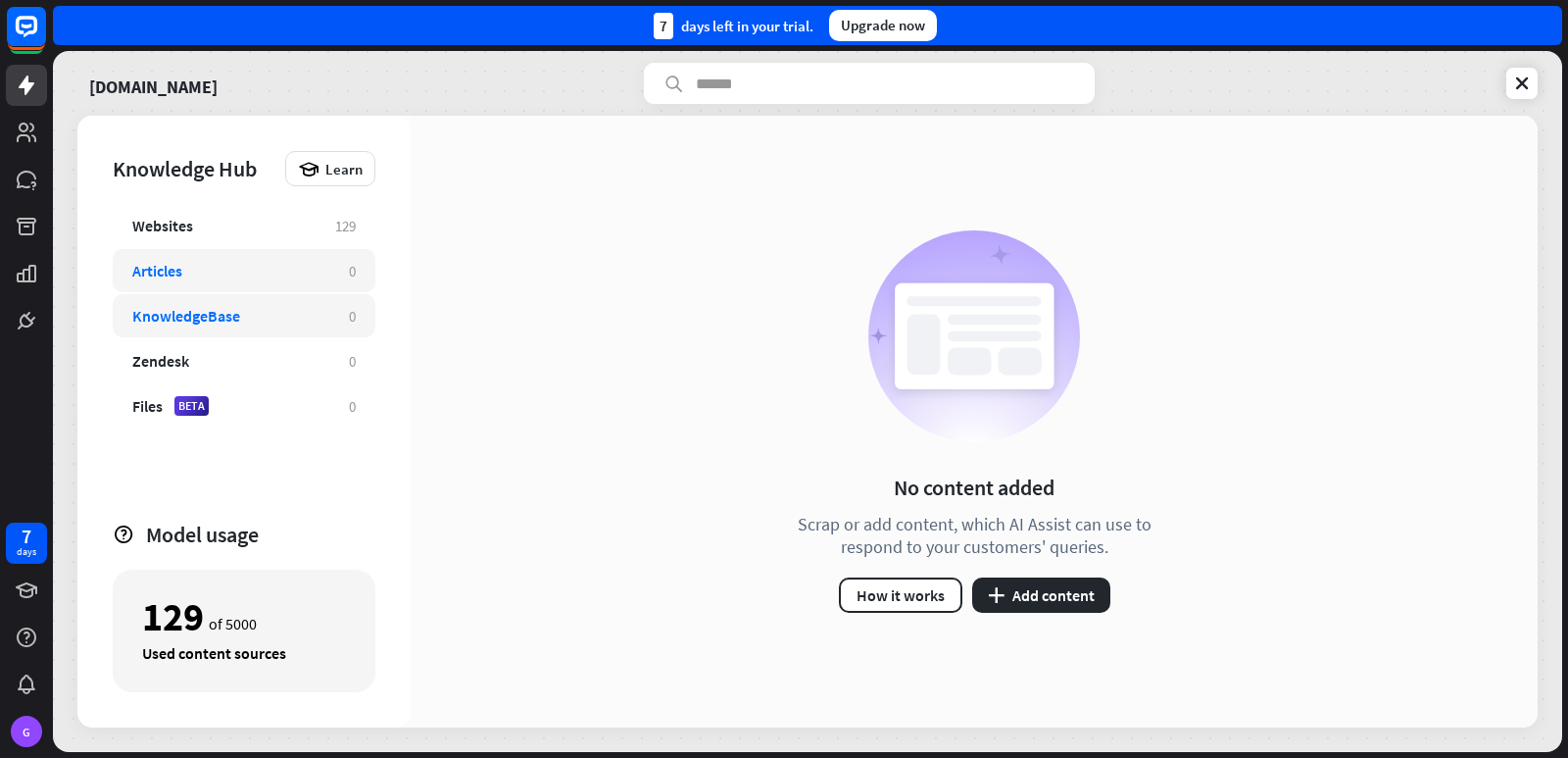
click at [203, 276] on div "Articles" at bounding box center [231, 270] width 197 height 20
click at [211, 227] on div "Websites" at bounding box center [224, 226] width 183 height 20
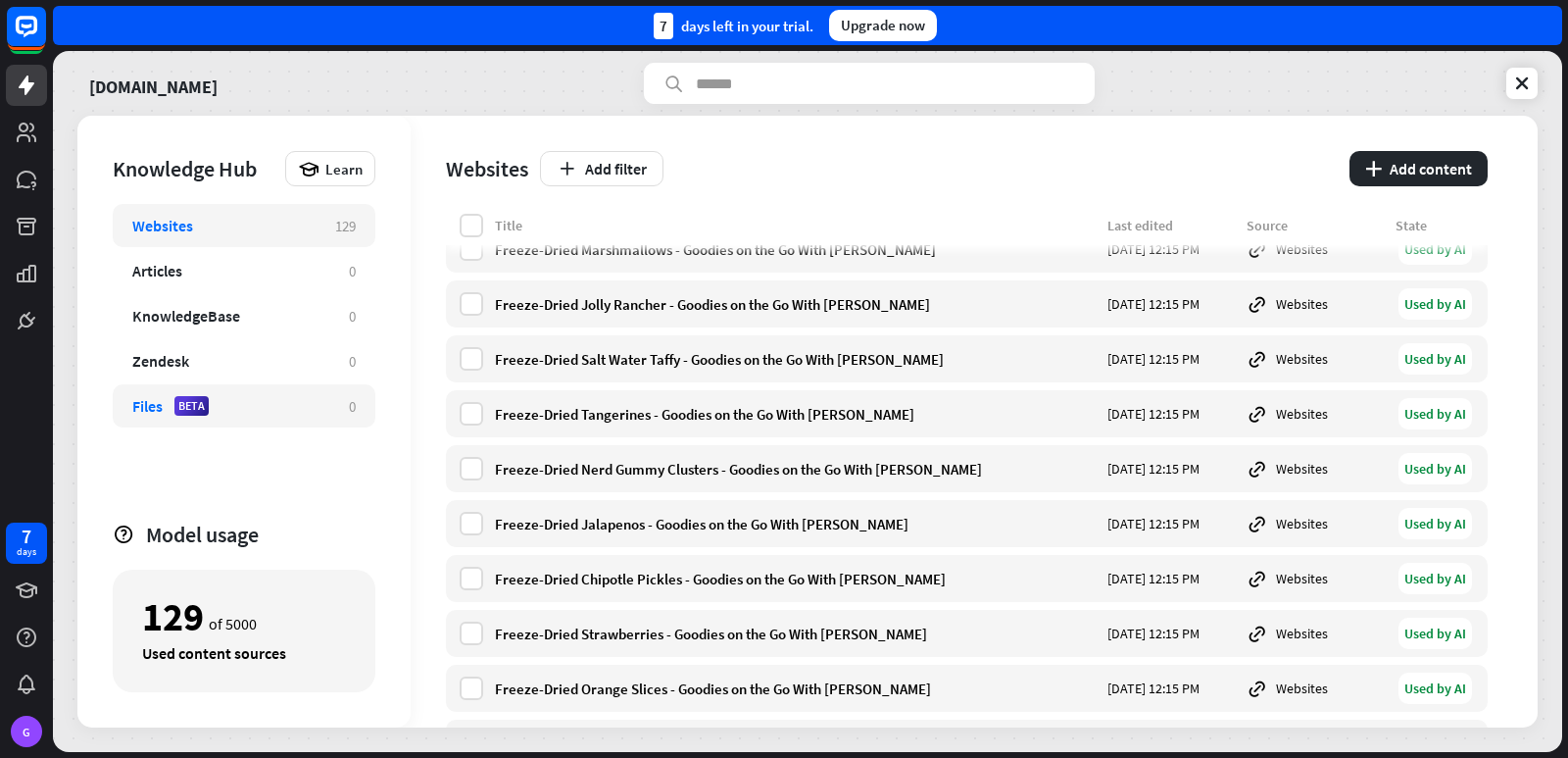
scroll to position [3529, 0]
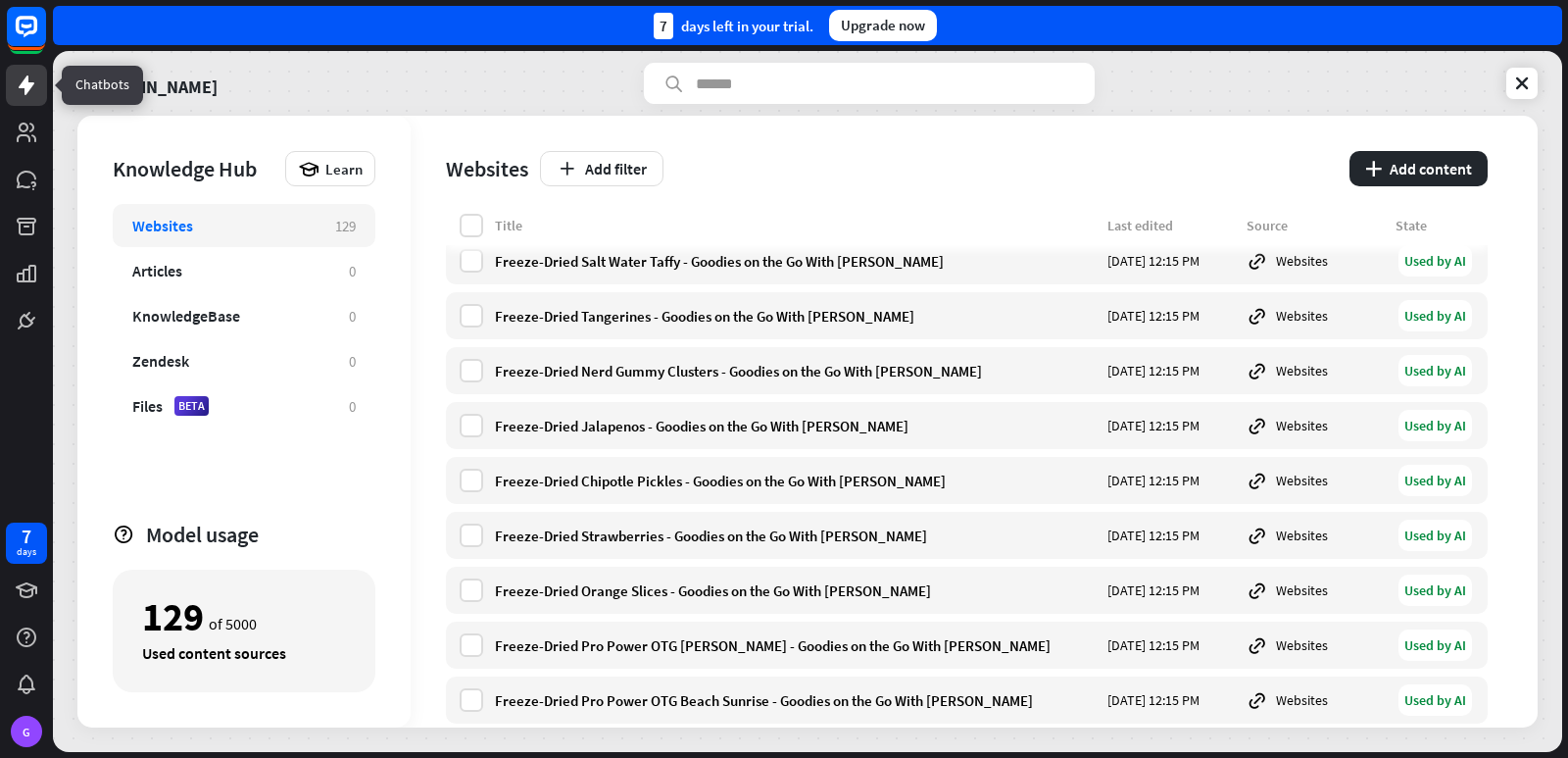
click at [32, 98] on link at bounding box center [26, 84] width 41 height 41
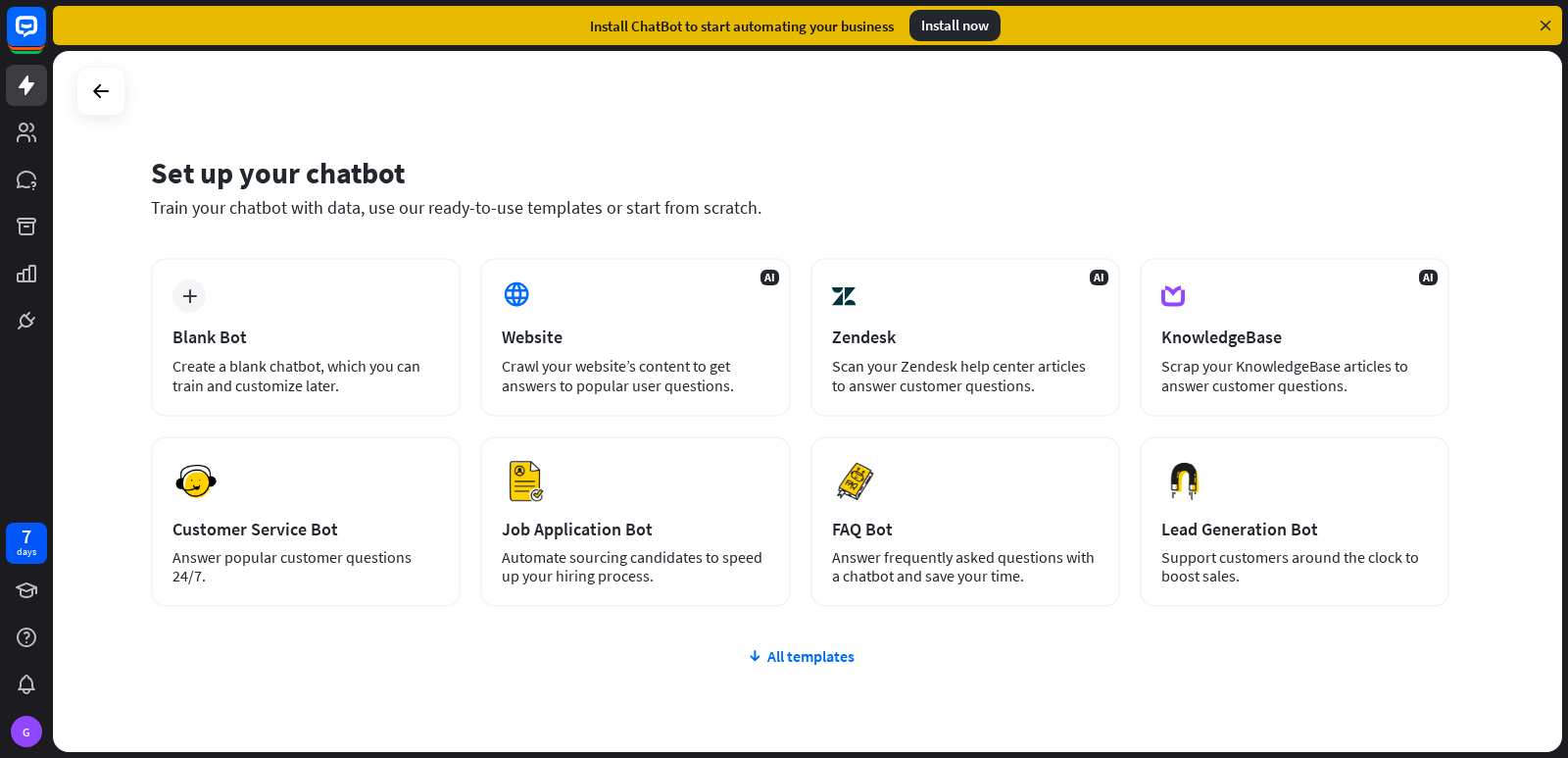
click at [781, 666] on div "plus Blank Bot Create a blank chatbot, which you can train and customize later.…" at bounding box center [800, 549] width 1299 height 584
click at [781, 660] on div "All templates" at bounding box center [800, 656] width 1299 height 20
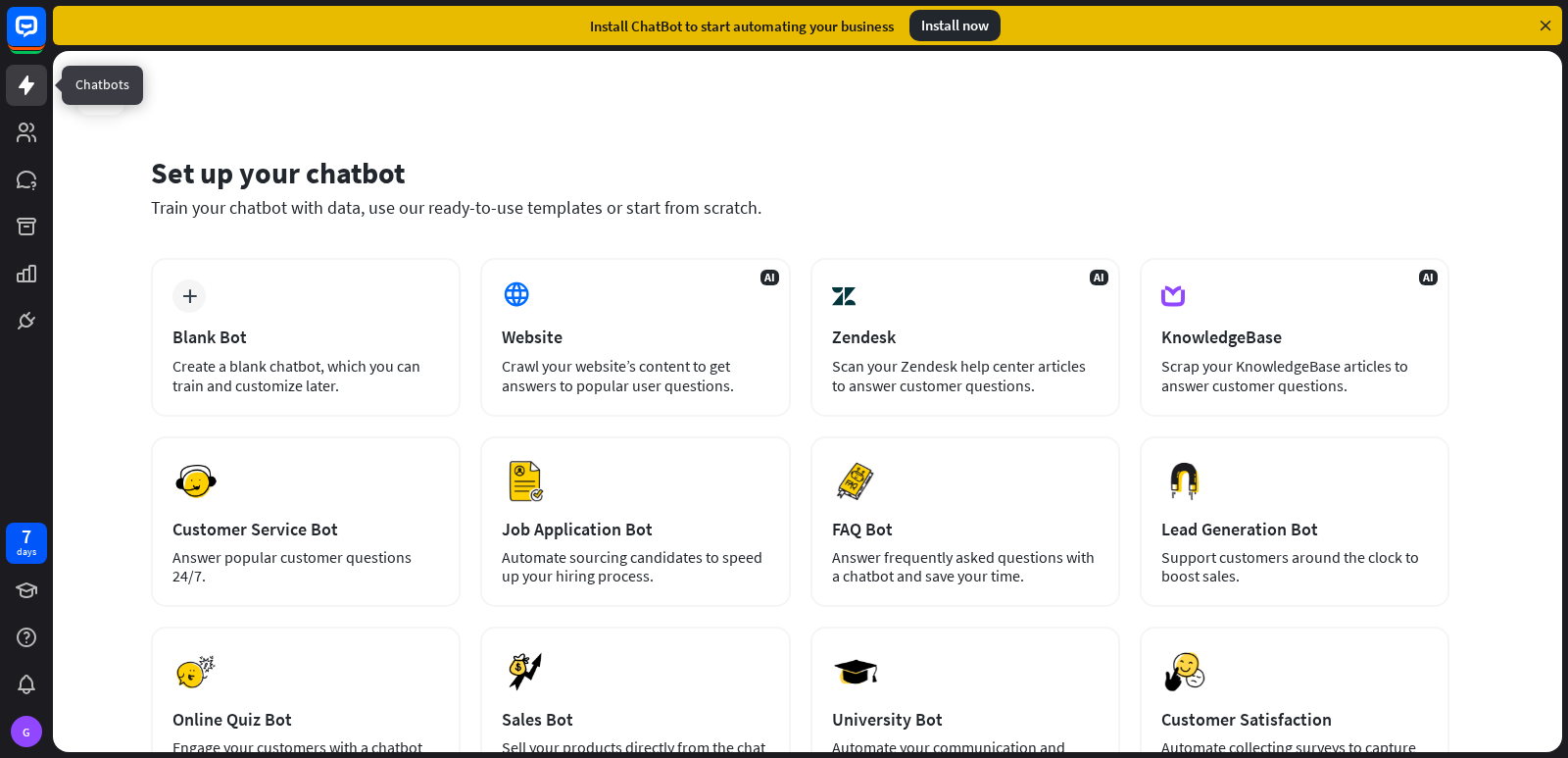
click at [30, 96] on icon at bounding box center [27, 85] width 24 height 24
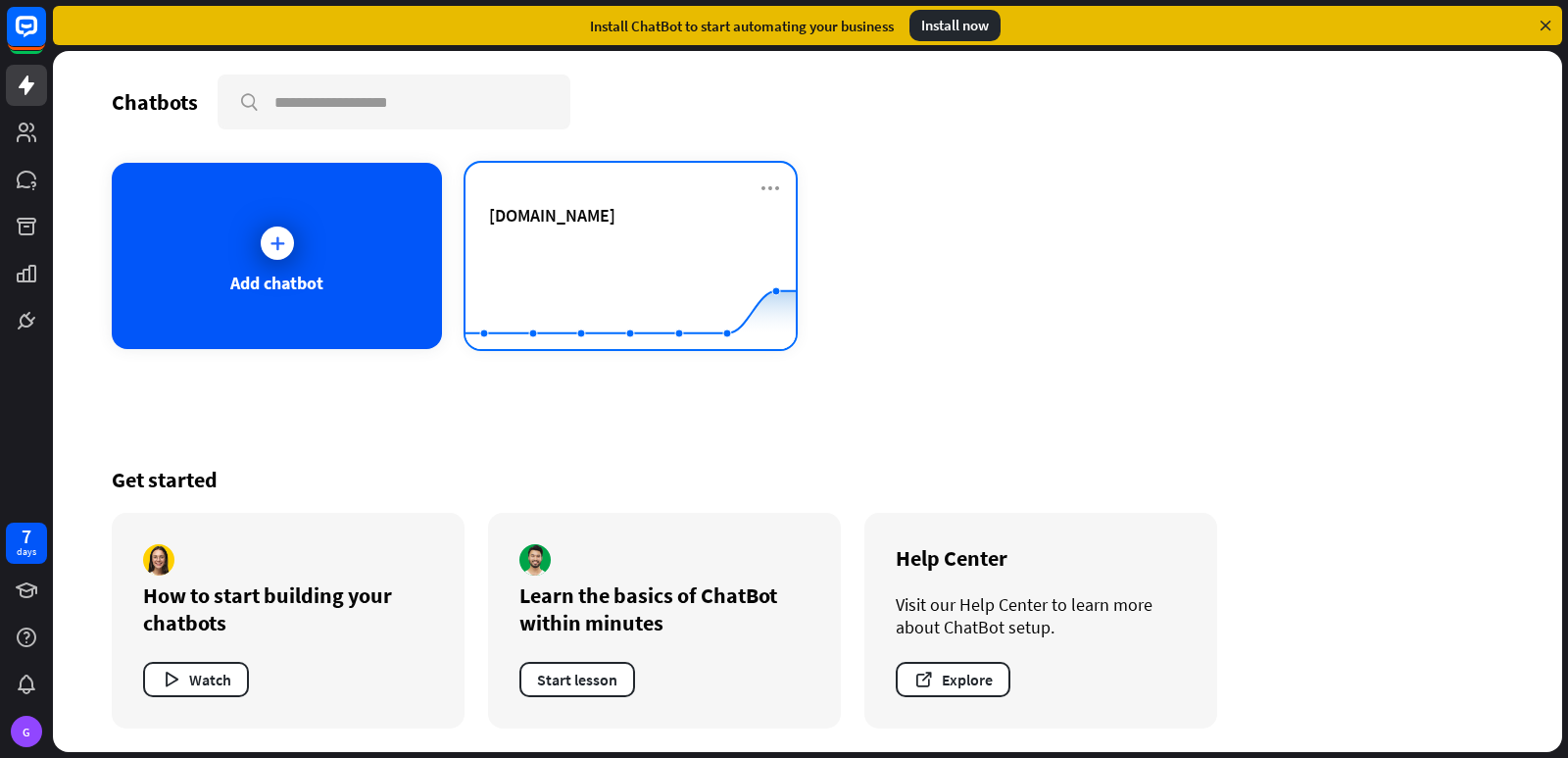
click at [549, 219] on span "[DOMAIN_NAME]" at bounding box center [551, 215] width 126 height 23
